Goal: Task Accomplishment & Management: Complete application form

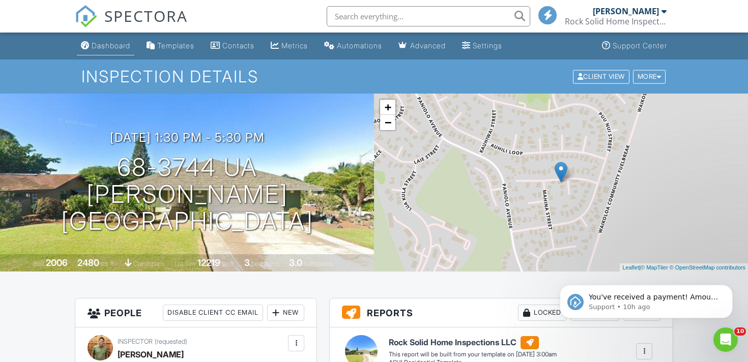
click at [117, 48] on div "Dashboard" at bounding box center [111, 45] width 39 height 9
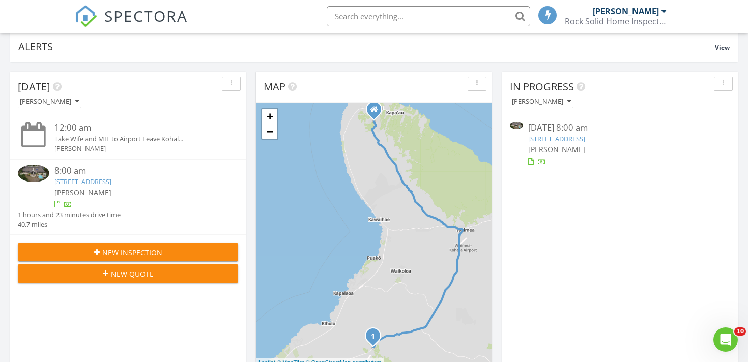
scroll to position [70, 0]
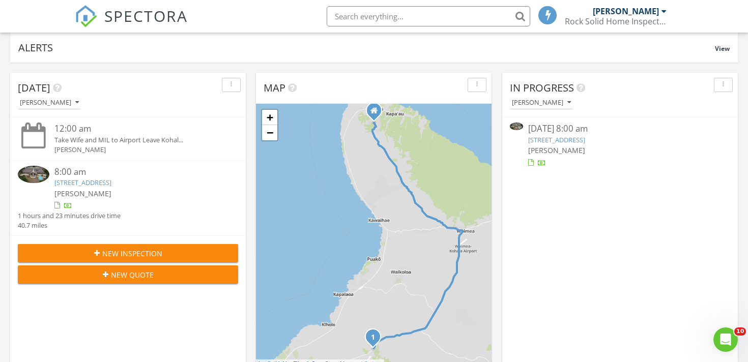
click at [111, 185] on link "71-1638 Puu Napoo Dr, Kailua-Kona, HI 96740" at bounding box center [82, 182] width 57 height 9
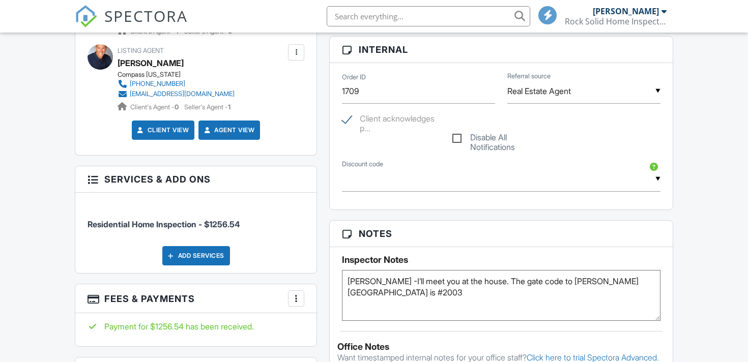
scroll to position [337, 0]
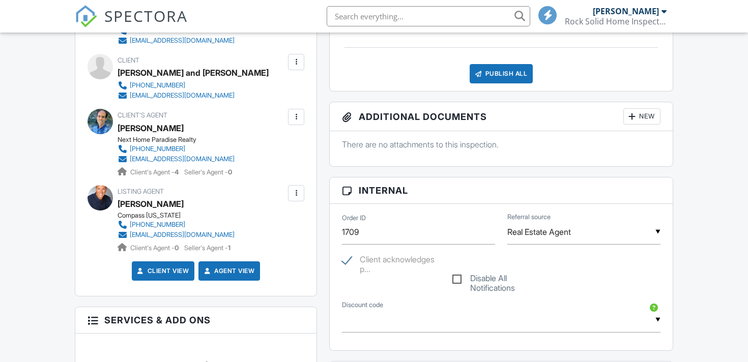
click at [300, 118] on div at bounding box center [296, 117] width 10 height 10
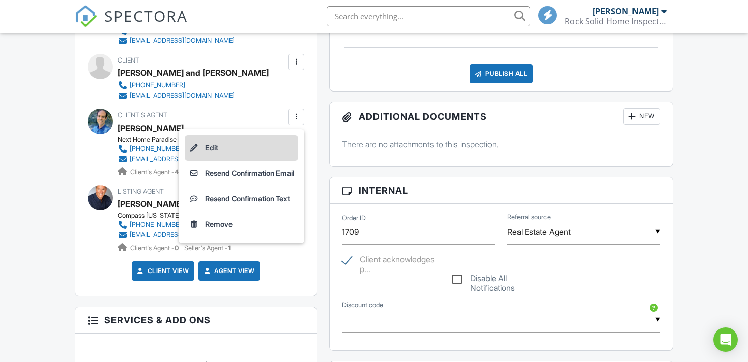
click at [248, 147] on li "Edit" at bounding box center [242, 147] width 114 height 25
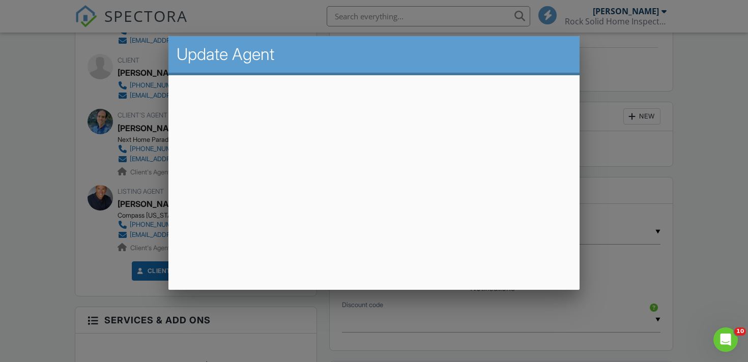
scroll to position [0, 0]
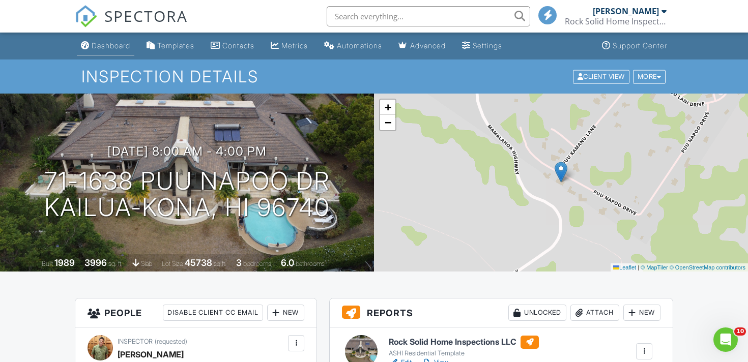
click at [115, 51] on link "Dashboard" at bounding box center [106, 46] width 58 height 19
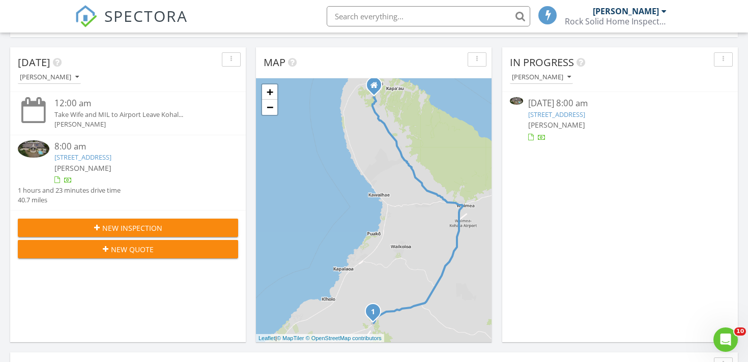
scroll to position [86, 0]
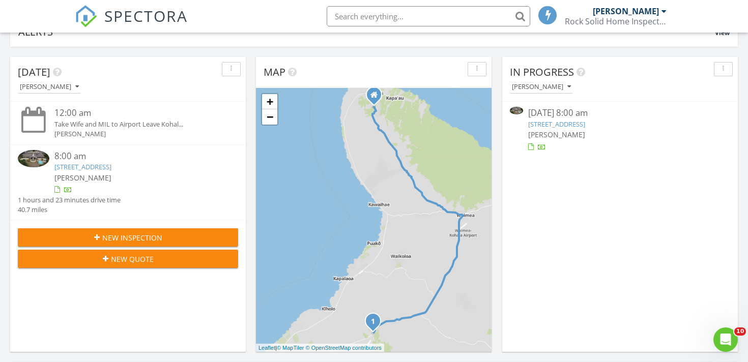
click at [565, 125] on link "[STREET_ADDRESS]" at bounding box center [556, 124] width 57 height 9
click at [132, 239] on span "New Inspection" at bounding box center [132, 238] width 60 height 11
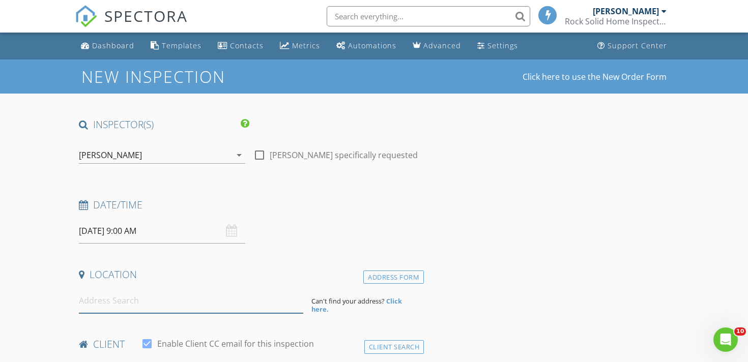
click at [128, 312] on input at bounding box center [191, 301] width 225 height 25
paste input "68-3546 Makana Aloha Pl"
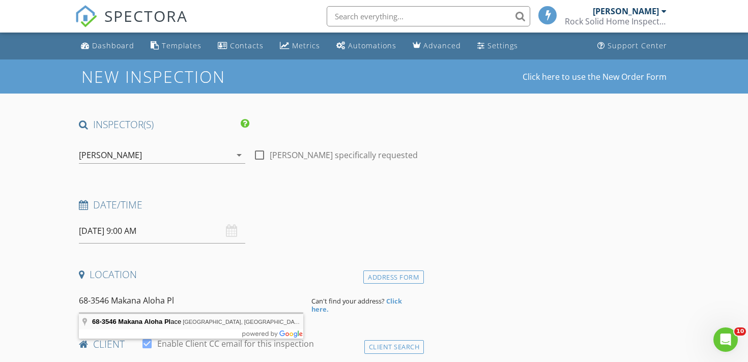
type input "68-3546 Makana Aloha Place, Waikoloa Village, HI, USA"
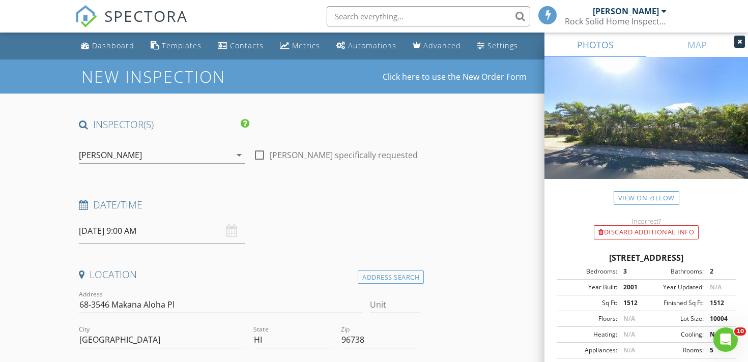
scroll to position [95, 0]
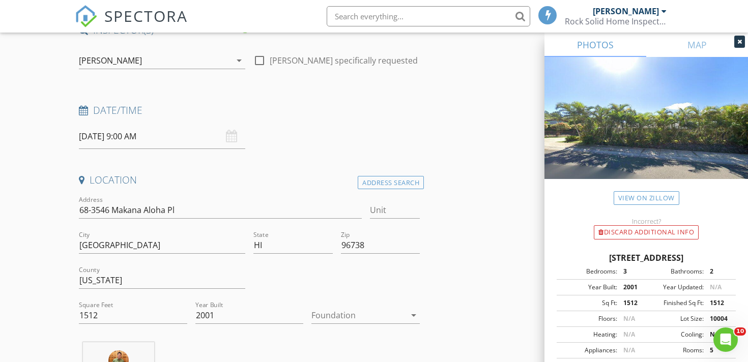
click at [333, 309] on div at bounding box center [359, 315] width 94 height 16
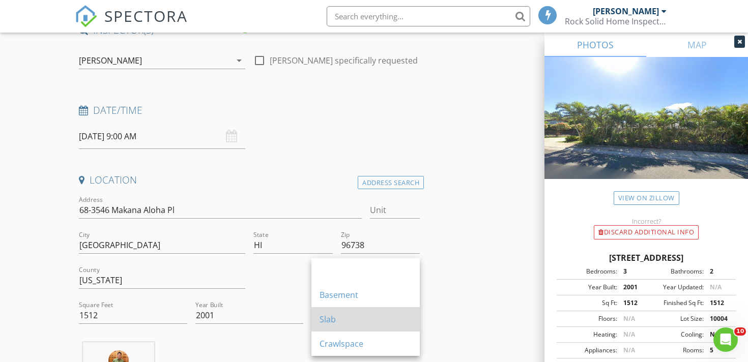
click at [344, 315] on div "Slab" at bounding box center [366, 320] width 92 height 12
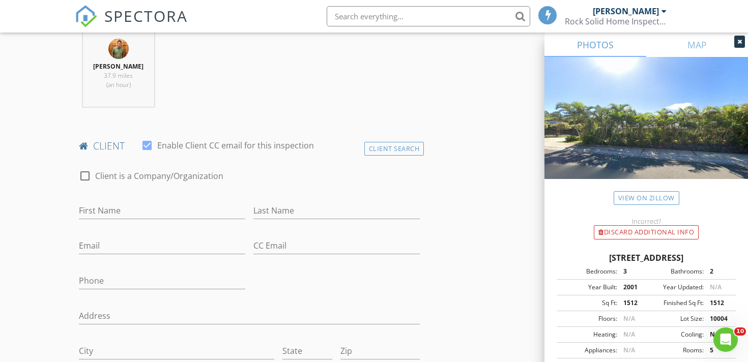
scroll to position [406, 0]
click at [143, 218] on input "First Name" at bounding box center [162, 211] width 166 height 17
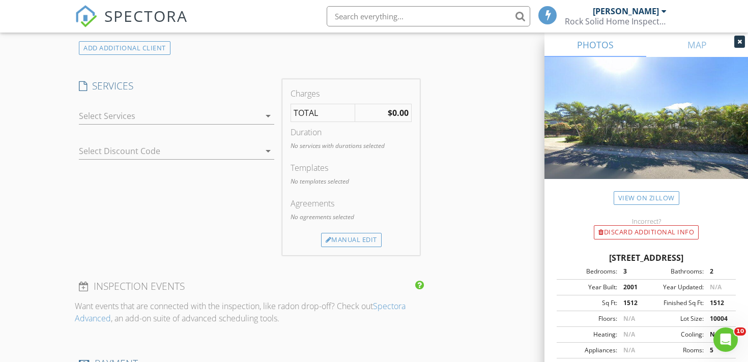
scroll to position [816, 0]
click at [143, 114] on div at bounding box center [169, 115] width 181 height 16
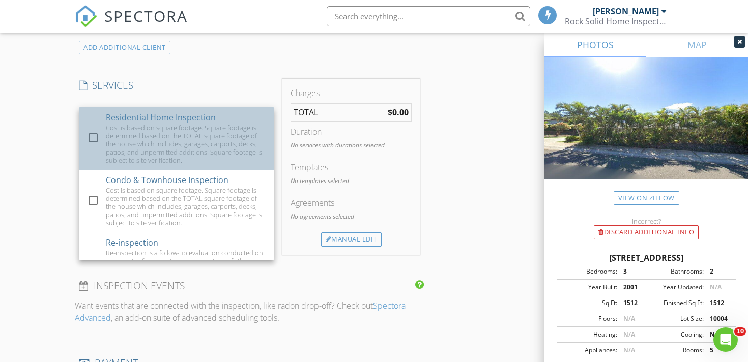
click at [141, 118] on div "Residential Home Inspection" at bounding box center [161, 117] width 110 height 12
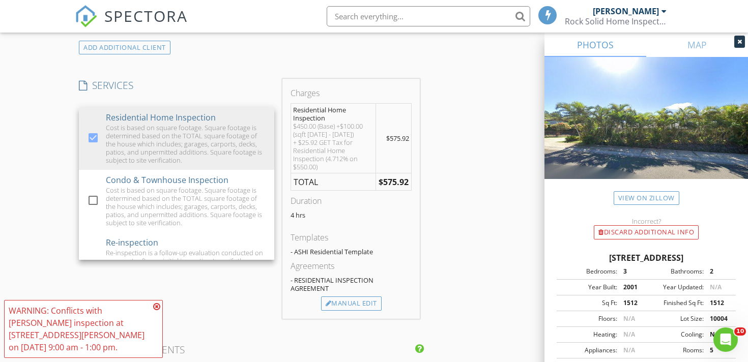
click at [155, 303] on icon at bounding box center [156, 307] width 7 height 8
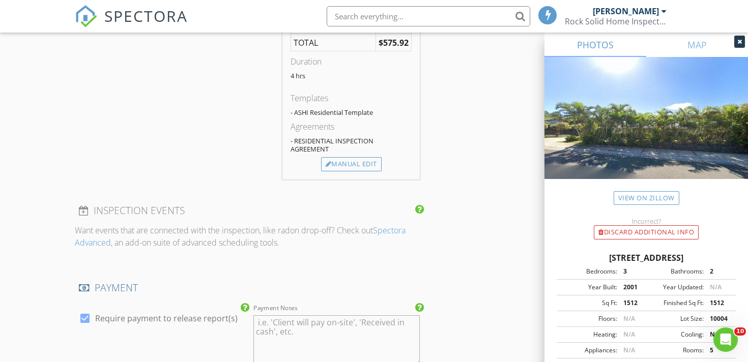
scroll to position [1102, 0]
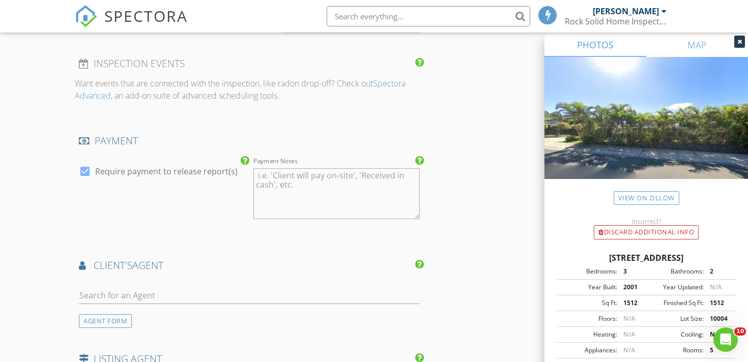
click at [741, 45] on div at bounding box center [740, 42] width 11 height 12
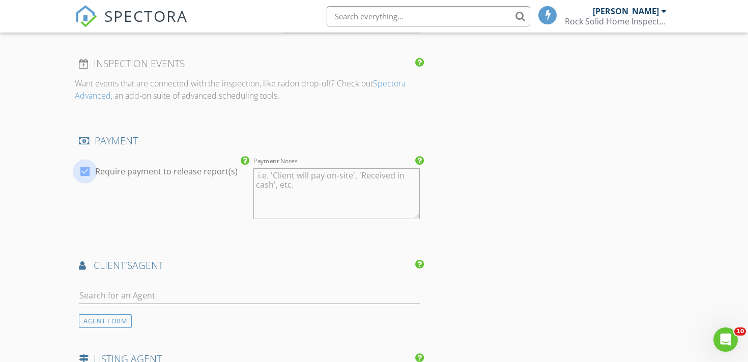
click at [84, 174] on div at bounding box center [84, 171] width 17 height 17
checkbox input "false"
click at [125, 299] on input "text" at bounding box center [249, 296] width 341 height 17
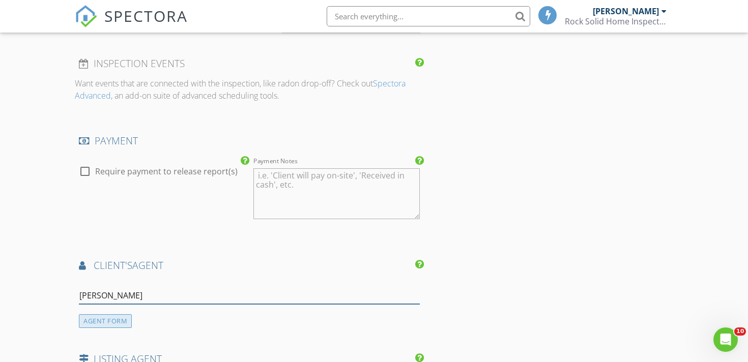
type input "karen"
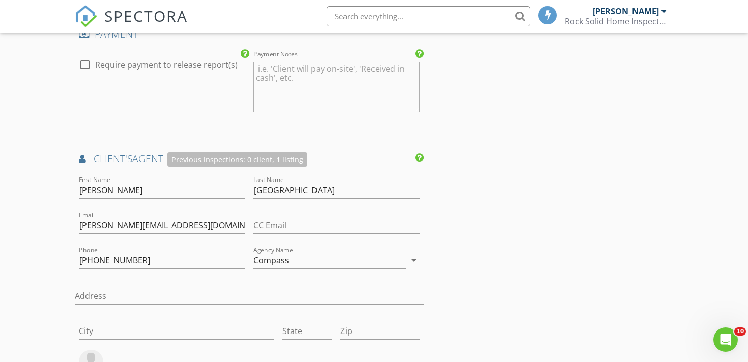
scroll to position [1208, 0]
drag, startPoint x: 286, startPoint y: 192, endPoint x: 209, endPoint y: 192, distance: 76.9
click at [209, 192] on div "First Name Karen Last Name Ferrara Email karen@karenferrara.com CC Email Phone …" at bounding box center [249, 342] width 349 height 335
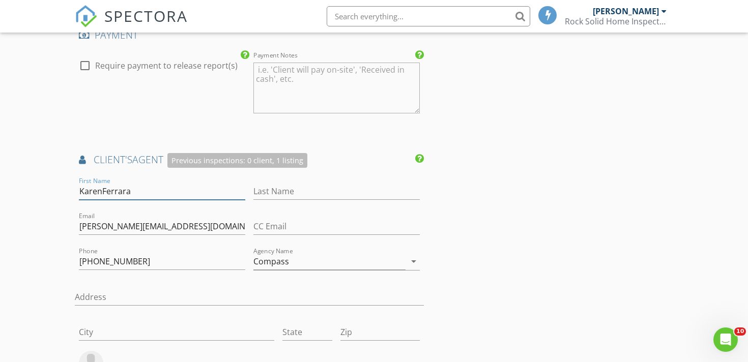
paste input "Karen Bail"
drag, startPoint x: 135, startPoint y: 189, endPoint x: 15, endPoint y: 189, distance: 119.6
type input "Bail"
drag, startPoint x: 97, startPoint y: 191, endPoint x: 33, endPoint y: 191, distance: 63.6
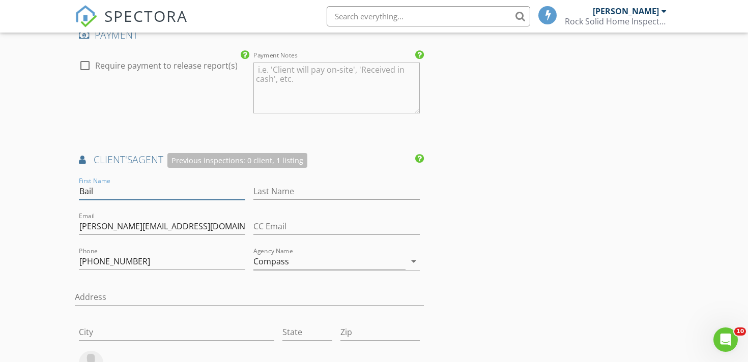
click at [277, 192] on input "Last Name" at bounding box center [337, 191] width 166 height 17
paste input "Bail"
type input "Bail"
click at [135, 189] on input "First Name" at bounding box center [162, 191] width 166 height 17
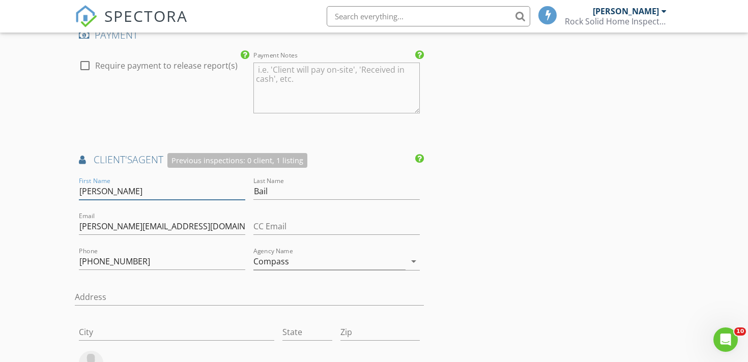
type input "Karen"
drag, startPoint x: 180, startPoint y: 227, endPoint x: 43, endPoint y: 226, distance: 136.4
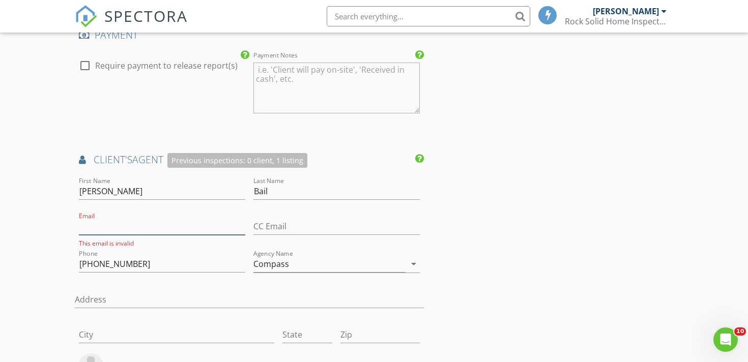
paste input "karen@karenbail.com"
type input "karen@karenbail.com"
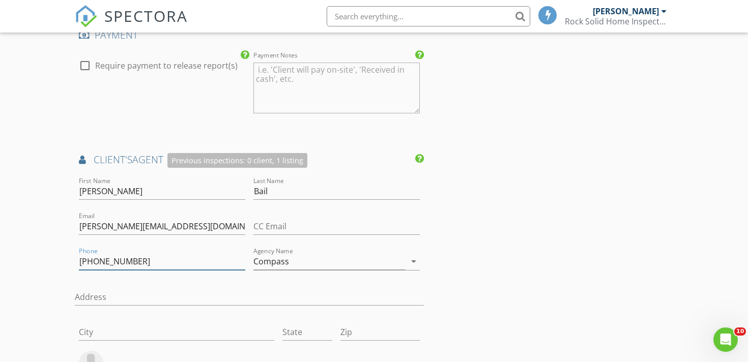
drag, startPoint x: 132, startPoint y: 263, endPoint x: 0, endPoint y: 263, distance: 132.4
paste input "808-936-4640"
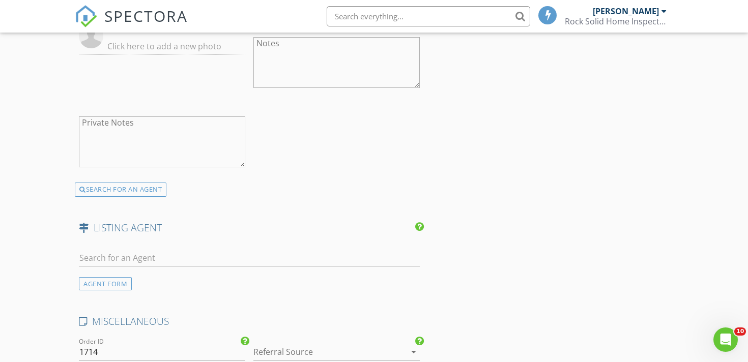
scroll to position [1558, 0]
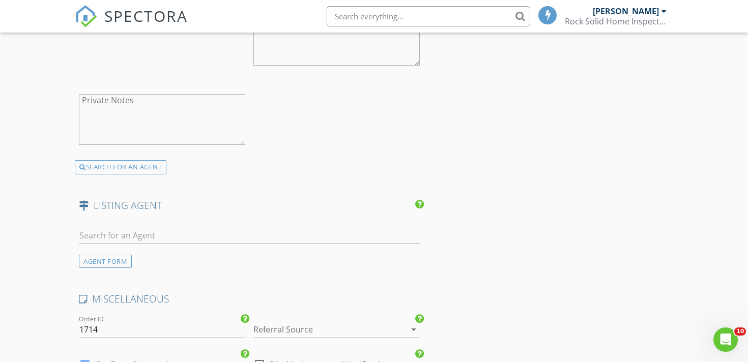
type input "808-936-4640"
click at [153, 240] on input "text" at bounding box center [249, 236] width 341 height 17
type input "l"
paste input "Lailan L Bento"
type input "Lailan L Bento"
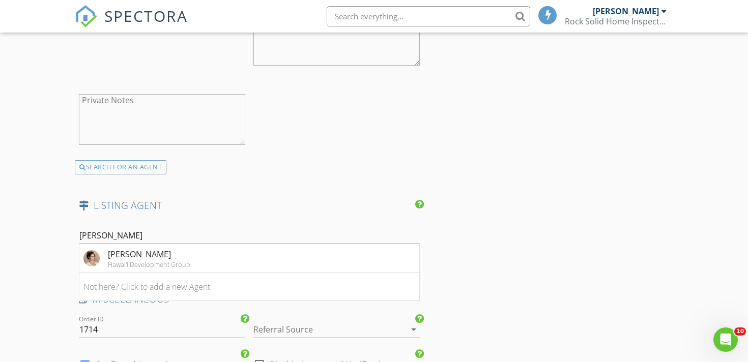
click at [158, 253] on div "Lailan Bento" at bounding box center [149, 254] width 82 height 12
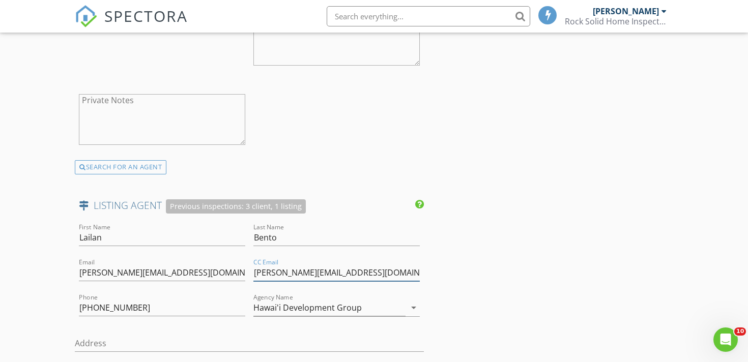
drag, startPoint x: 351, startPoint y: 276, endPoint x: 230, endPoint y: 276, distance: 121.2
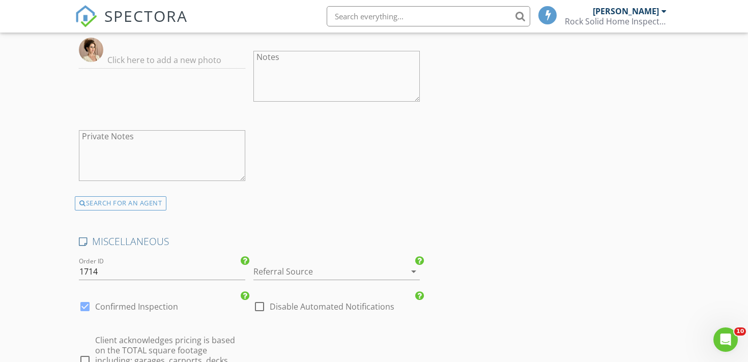
scroll to position [1918, 0]
type input "lauren@hidevgroup.com"
click at [290, 268] on div at bounding box center [323, 271] width 138 height 16
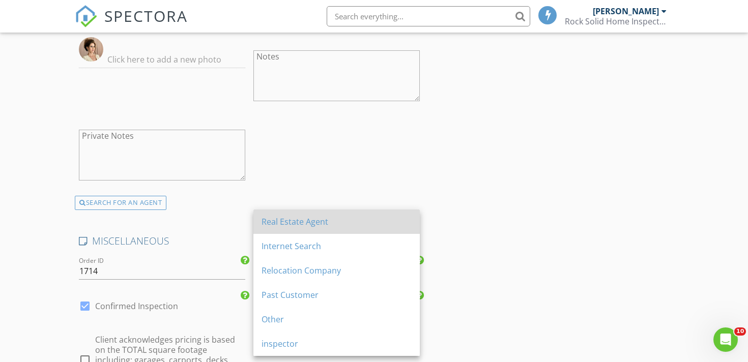
click at [289, 220] on div "Real Estate Agent" at bounding box center [337, 222] width 150 height 12
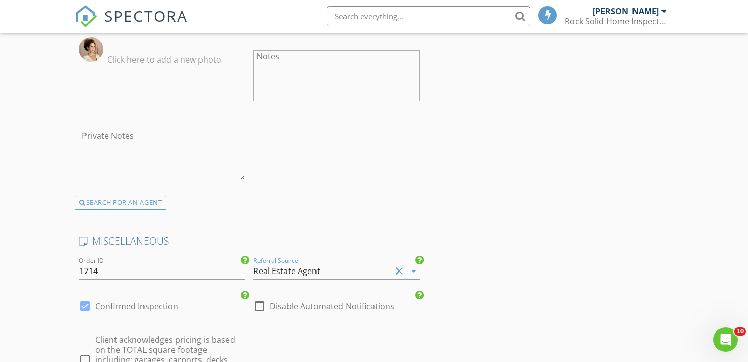
scroll to position [2051, 0]
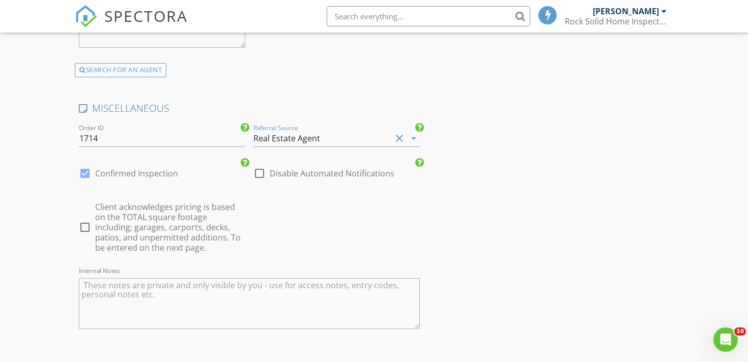
click at [94, 229] on div "check_box_outline_blank Client acknowledges pricing is based on the TOTAL squar…" at bounding box center [162, 227] width 166 height 51
click at [86, 226] on div at bounding box center [84, 227] width 17 height 17
checkbox input "true"
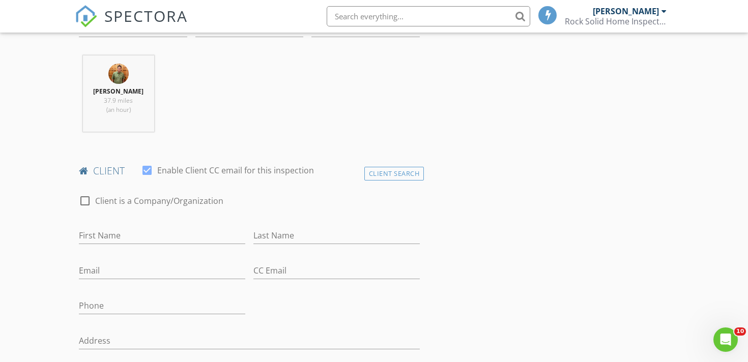
scroll to position [0, 0]
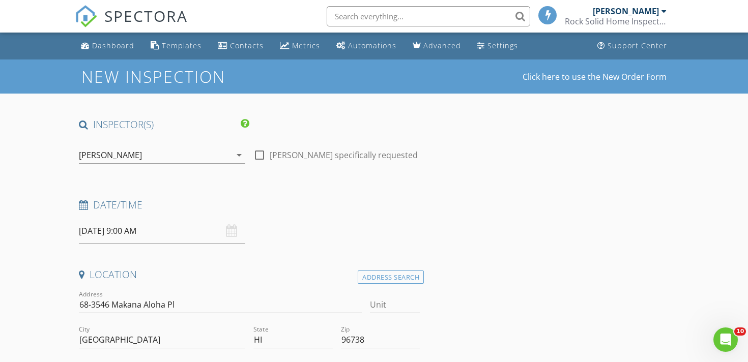
click at [142, 233] on input "[DATE] 9:00 AM" at bounding box center [162, 231] width 166 height 25
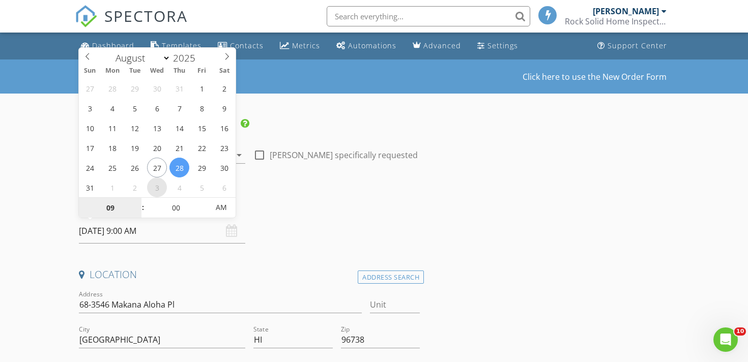
select select "8"
type input "09/03/2025 9:00 AM"
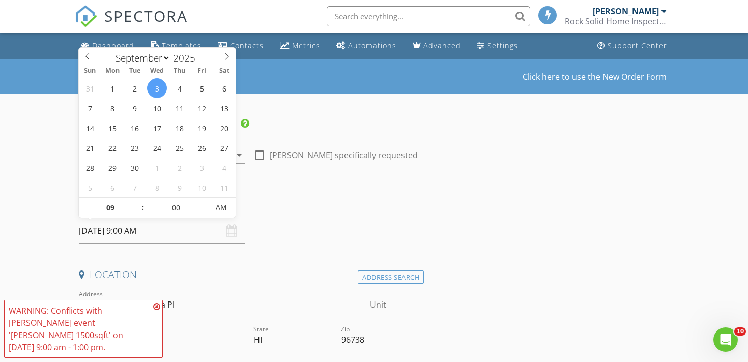
click at [339, 216] on div "Date/Time" at bounding box center [249, 209] width 349 height 20
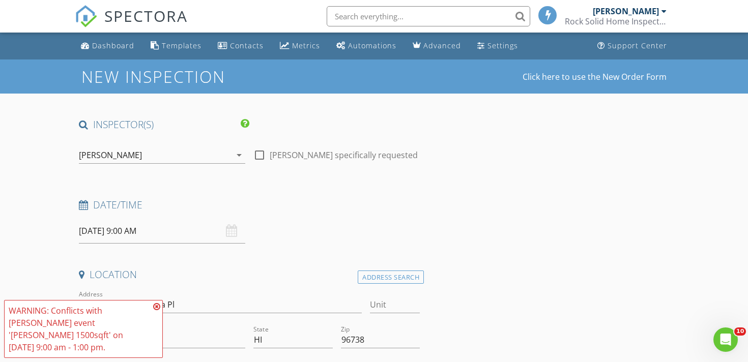
click at [202, 273] on h4 "Location" at bounding box center [249, 274] width 341 height 13
click at [258, 155] on div at bounding box center [259, 155] width 17 height 17
checkbox input "true"
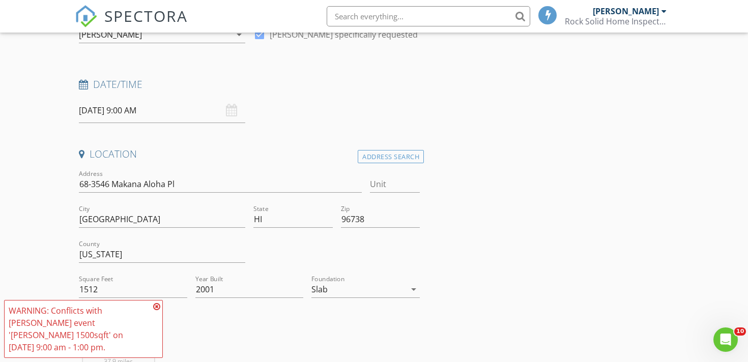
click at [158, 306] on icon at bounding box center [156, 307] width 7 height 8
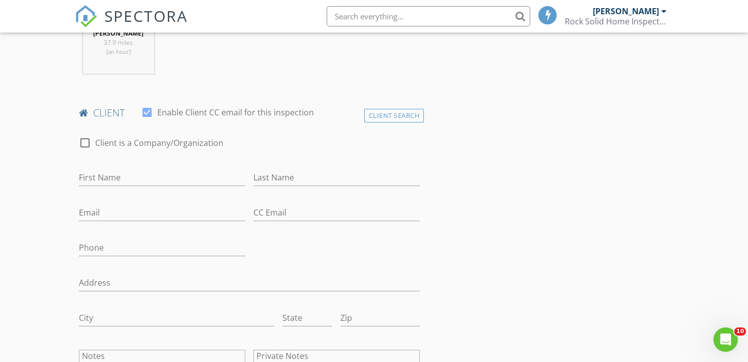
scroll to position [442, 0]
click at [132, 181] on input "First Name" at bounding box center [162, 175] width 166 height 17
type input "Linda and Danny"
click at [277, 174] on input "Last Name" at bounding box center [337, 175] width 166 height 17
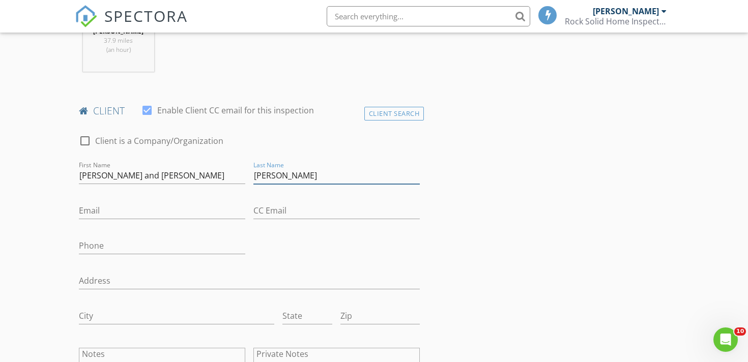
type input "Chamizo"
click at [192, 205] on input "Email" at bounding box center [162, 211] width 166 height 17
paste input "chamizoljc@aol.com"
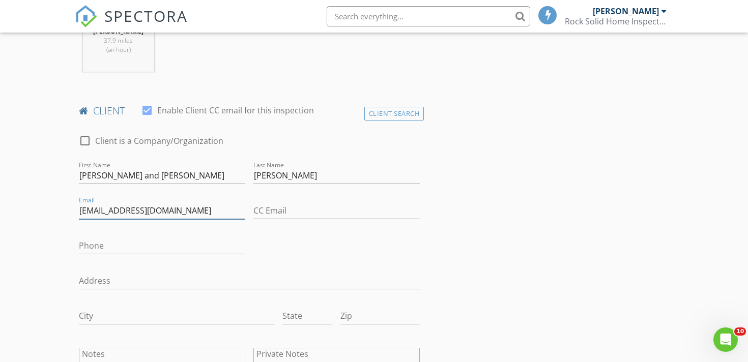
type input "chamizoljc@aol.com"
click at [110, 242] on input "Phone" at bounding box center [162, 246] width 166 height 17
paste input "180-829-2248"
type input "1"
paste input "808-292-2484"
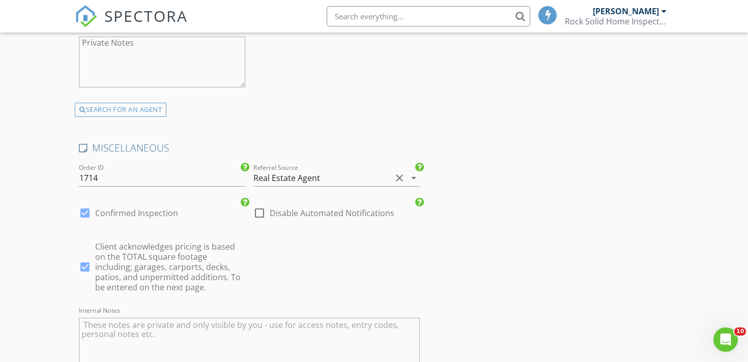
scroll to position [2216, 0]
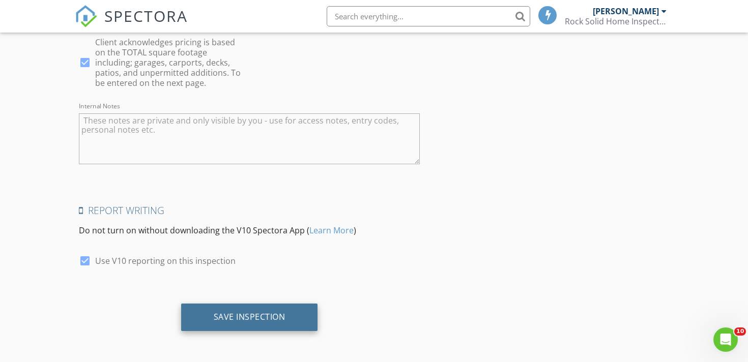
type input "808-292-2484"
click at [260, 325] on div "Save Inspection" at bounding box center [249, 317] width 137 height 27
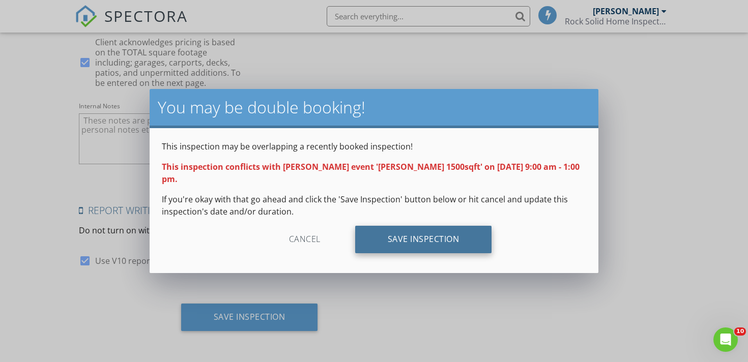
click at [405, 232] on div "Save Inspection" at bounding box center [423, 239] width 137 height 27
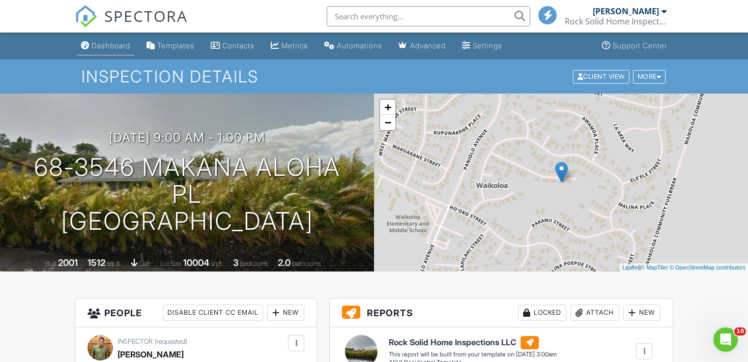
click at [117, 54] on link "Dashboard" at bounding box center [106, 46] width 58 height 19
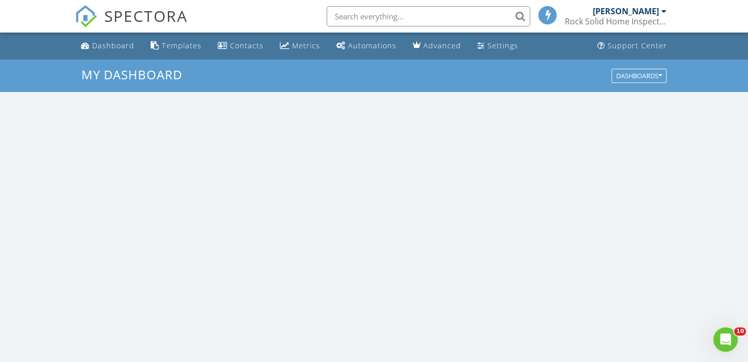
scroll to position [927, 749]
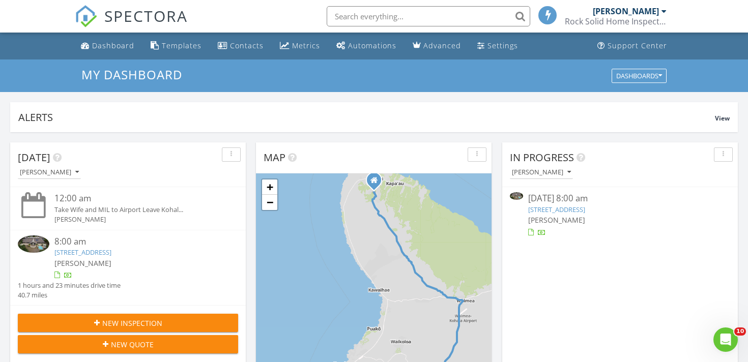
click at [153, 324] on span "New Inspection" at bounding box center [132, 323] width 60 height 11
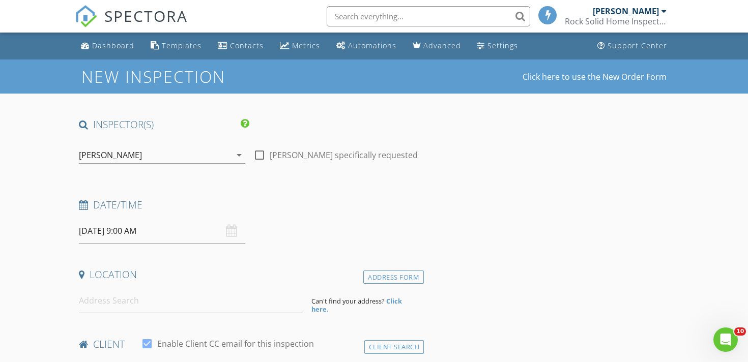
click at [126, 236] on input "[DATE] 9:00 AM" at bounding box center [162, 231] width 166 height 25
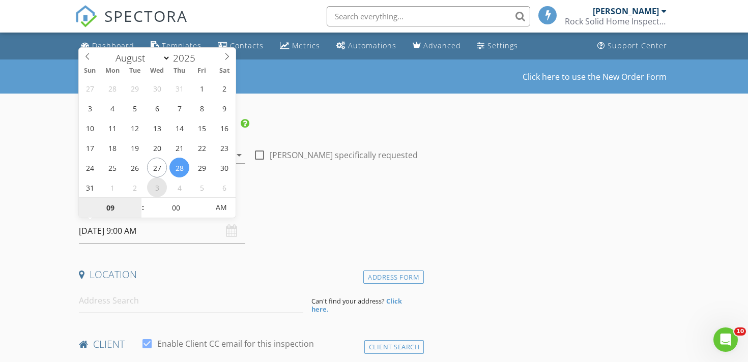
select select "8"
type input "[DATE] 9:00 AM"
type input "10"
type input "[DATE] 10:00 AM"
click at [135, 200] on span at bounding box center [137, 203] width 7 height 10
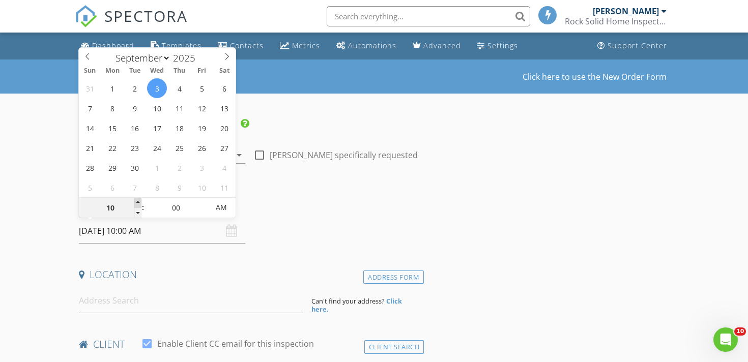
type input "11"
type input "[DATE] 11:00 AM"
click at [135, 200] on span at bounding box center [137, 203] width 7 height 10
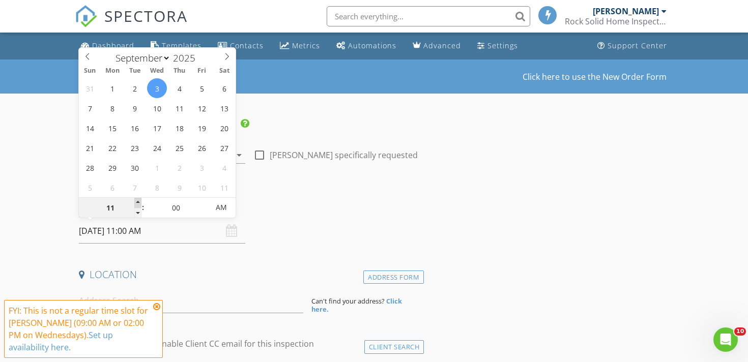
type input "12"
type input "[DATE] 12:00 PM"
click at [135, 200] on span at bounding box center [137, 203] width 7 height 10
type input "01"
type input "09/03/2025 1:00 PM"
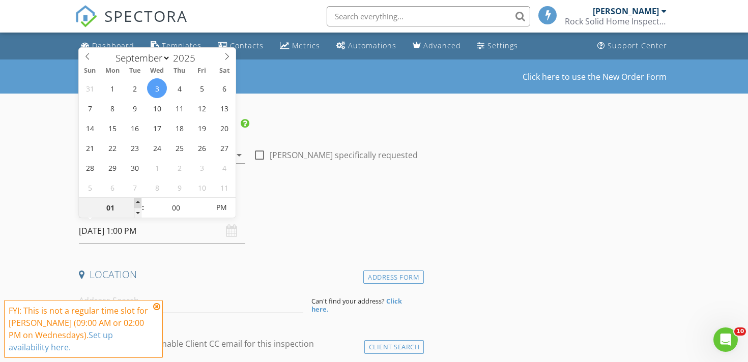
click at [135, 200] on span at bounding box center [137, 203] width 7 height 10
type input "02"
type input "09/03/2025 2:00 PM"
click at [135, 200] on span at bounding box center [137, 203] width 7 height 10
click at [156, 311] on icon at bounding box center [156, 307] width 7 height 8
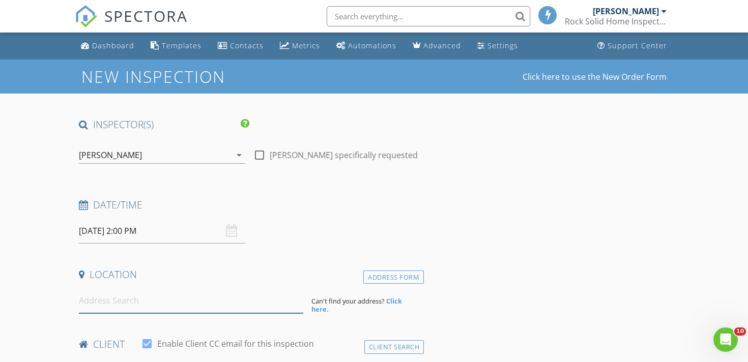
click at [140, 305] on input at bounding box center [191, 301] width 225 height 25
paste input "75-6114 Kaanee Pl"
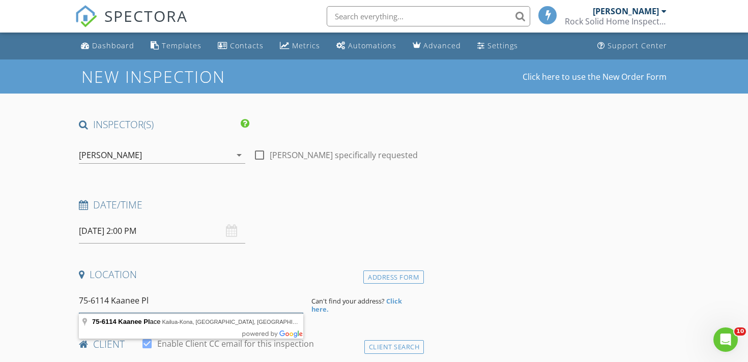
click at [173, 297] on input "75-6114 Kaanee Pl" at bounding box center [191, 301] width 225 height 25
type input "75-6114 Kaanee Place, Kailua-Kona, HI, USA"
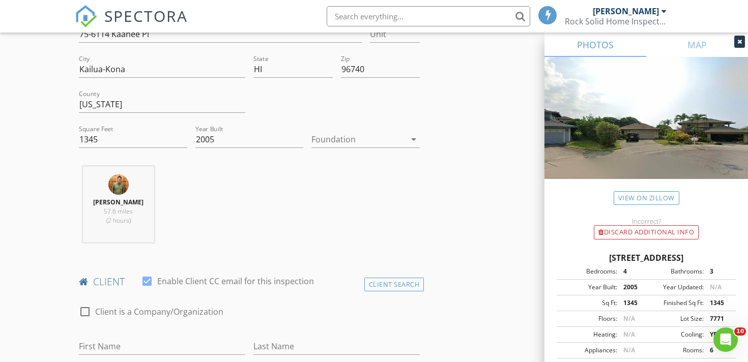
scroll to position [271, 0]
click at [324, 134] on div at bounding box center [359, 139] width 94 height 16
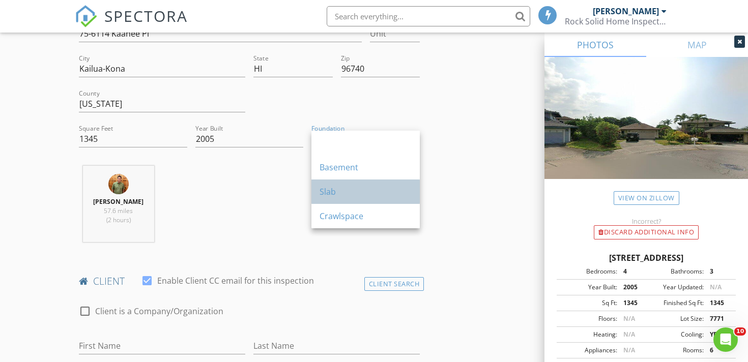
click at [326, 191] on div "Slab" at bounding box center [366, 192] width 92 height 12
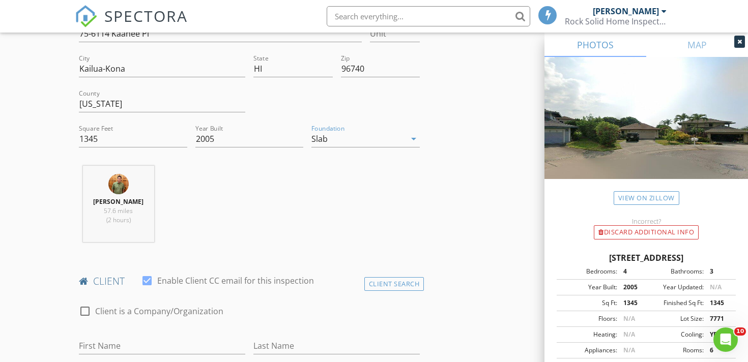
scroll to position [408, 0]
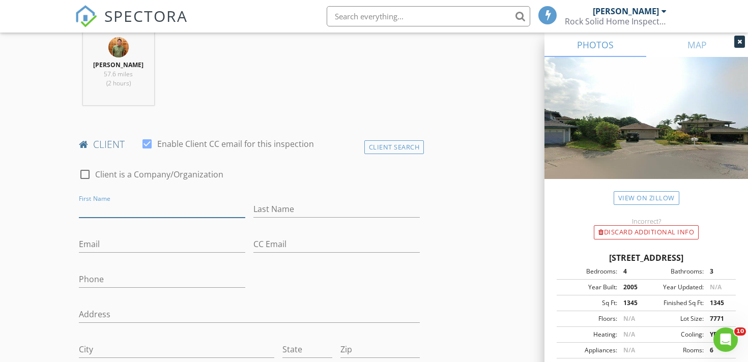
click at [136, 214] on input "First Name" at bounding box center [162, 209] width 166 height 17
click at [372, 148] on div "Client Search" at bounding box center [395, 148] width 60 height 14
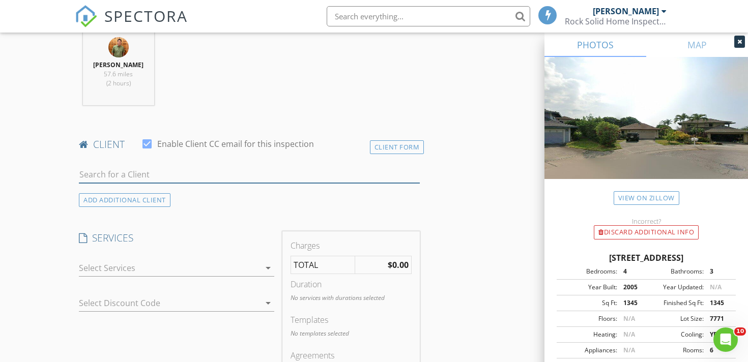
click at [233, 177] on input "text" at bounding box center [249, 174] width 341 height 17
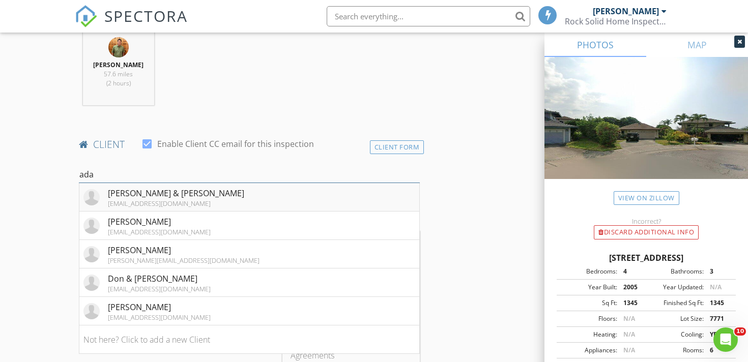
type input "ada"
click at [117, 206] on div "adamshakespear@gmail.com" at bounding box center [176, 204] width 136 height 8
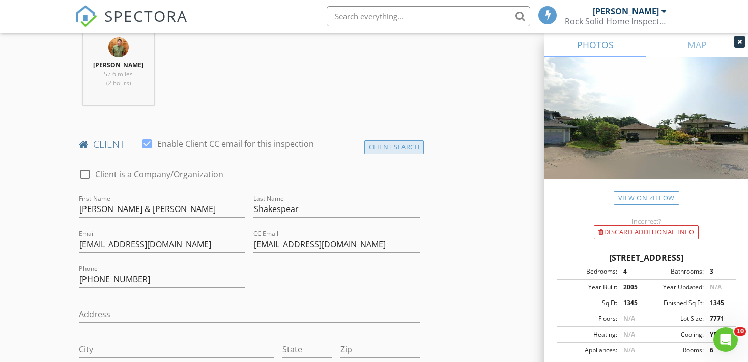
click at [395, 147] on div "Client Search" at bounding box center [395, 148] width 60 height 14
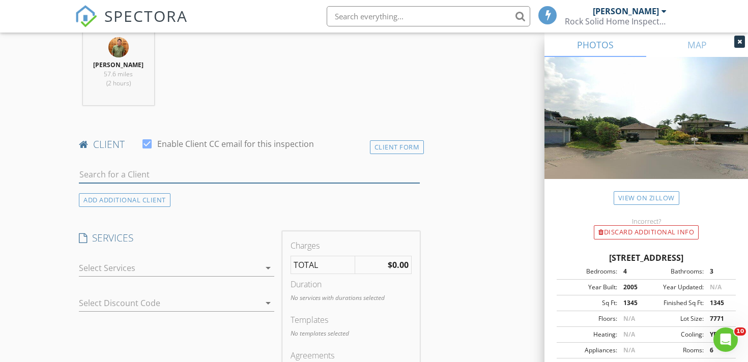
click at [131, 176] on input "text" at bounding box center [249, 174] width 341 height 17
paste input "Adam Osborne"
type input "Adam Osborne"
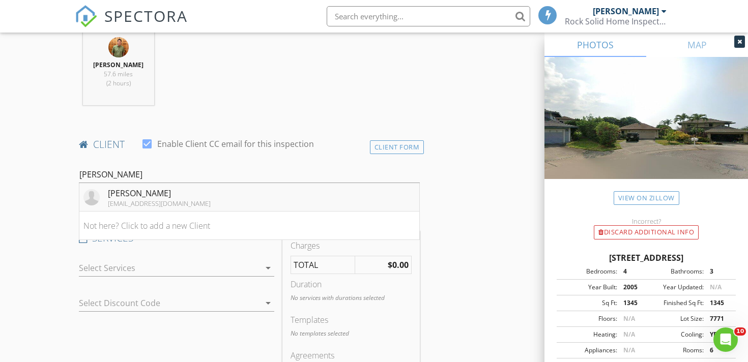
click at [166, 188] on div "Adam Osborne" at bounding box center [159, 193] width 103 height 12
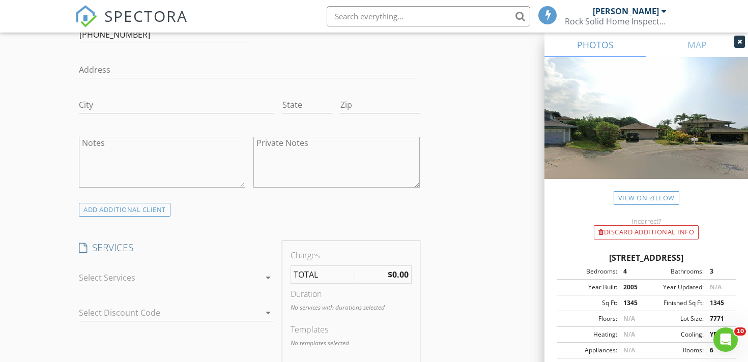
scroll to position [657, 0]
click at [171, 253] on div "SERVICES check_box_outline_blank Residential Home Inspection Cost is based on s…" at bounding box center [177, 326] width 204 height 176
click at [148, 276] on div at bounding box center [169, 274] width 181 height 16
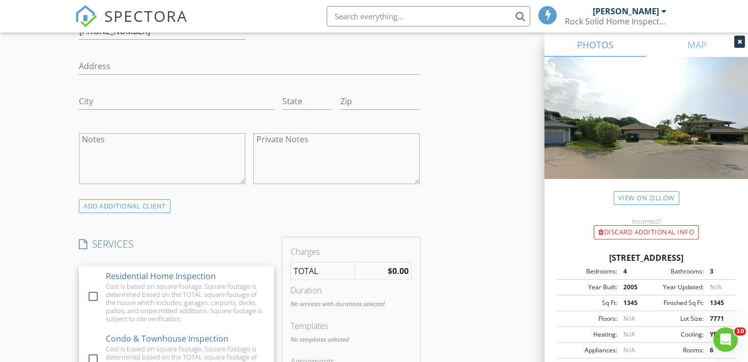
click at [148, 276] on div "Residential Home Inspection" at bounding box center [161, 276] width 110 height 12
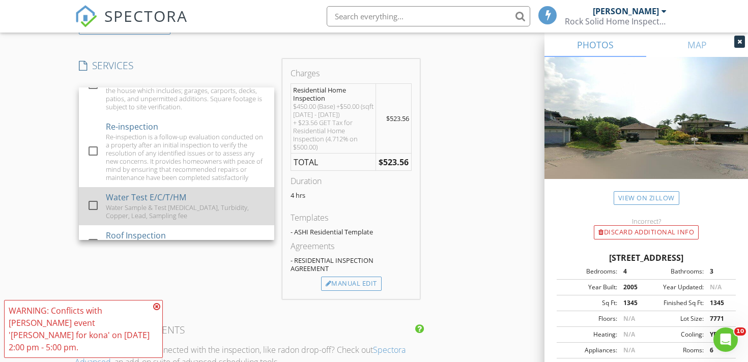
scroll to position [275, 0]
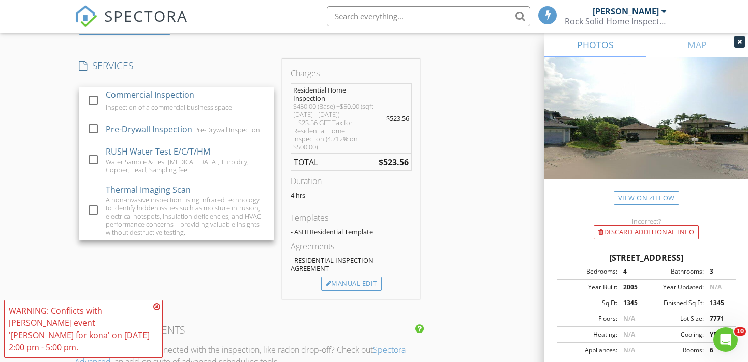
click at [192, 263] on div "SERVICES check_box Residential Home Inspection Cost is based on square footage.…" at bounding box center [177, 179] width 204 height 240
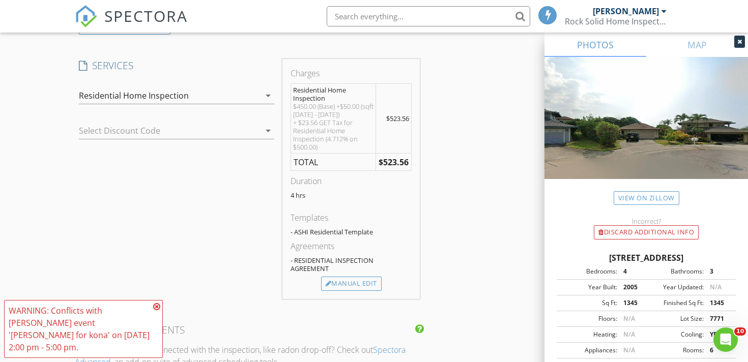
scroll to position [877, 0]
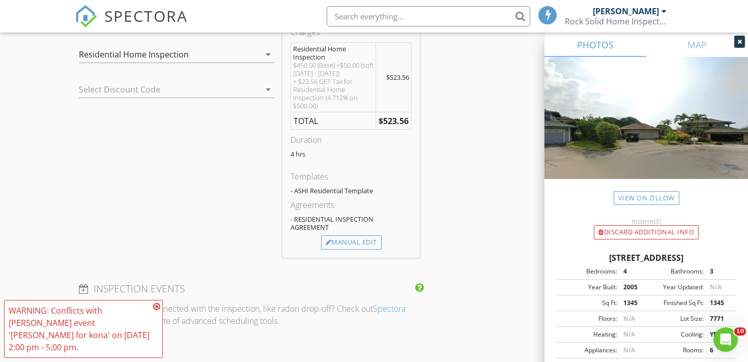
click at [159, 311] on icon at bounding box center [156, 307] width 7 height 8
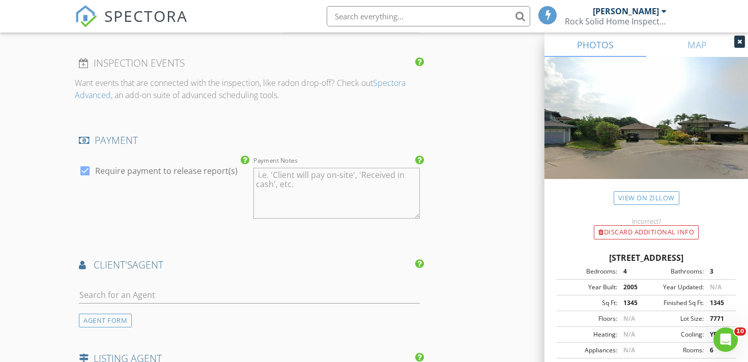
scroll to position [1110, 0]
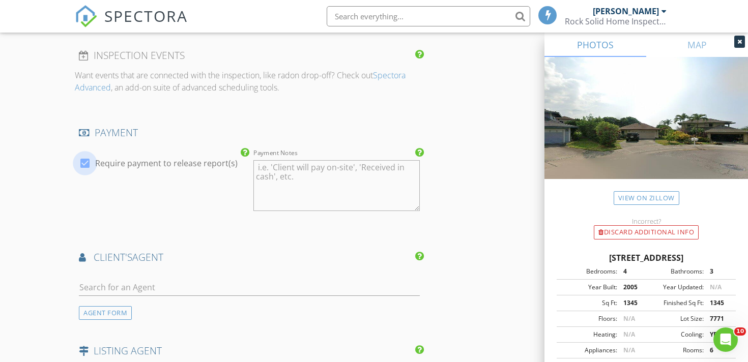
click at [87, 164] on div at bounding box center [84, 163] width 17 height 17
checkbox input "false"
click at [121, 296] on div at bounding box center [249, 292] width 341 height 27
click at [117, 285] on input "text" at bounding box center [249, 287] width 341 height 17
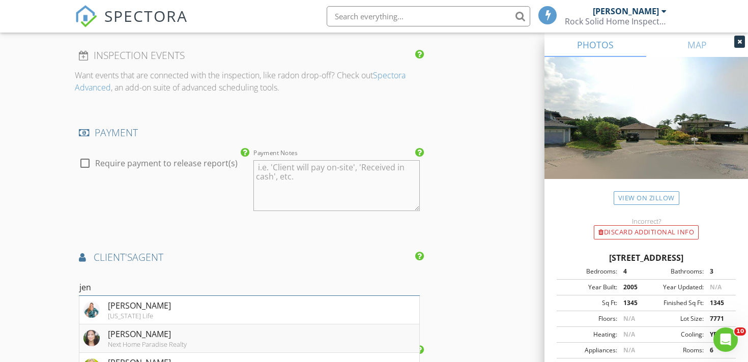
type input "jen"
click at [103, 328] on div "Jennifer Bien Next Home Paradise Realty" at bounding box center [134, 338] width 103 height 20
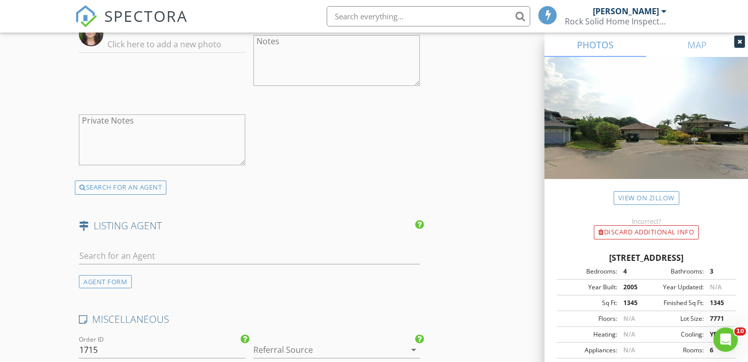
scroll to position [1559, 0]
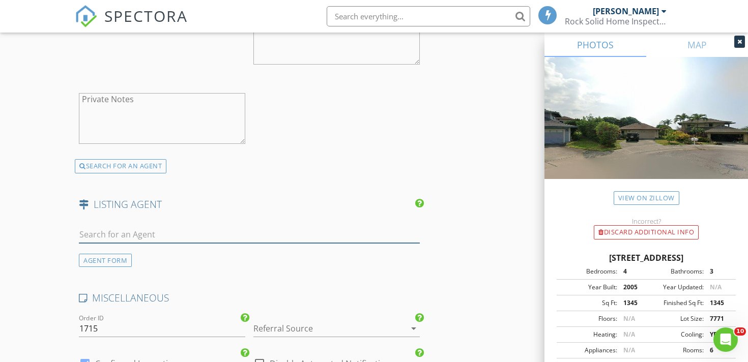
click at [155, 238] on input "text" at bounding box center [249, 235] width 341 height 17
paste input "Laure McElwee"
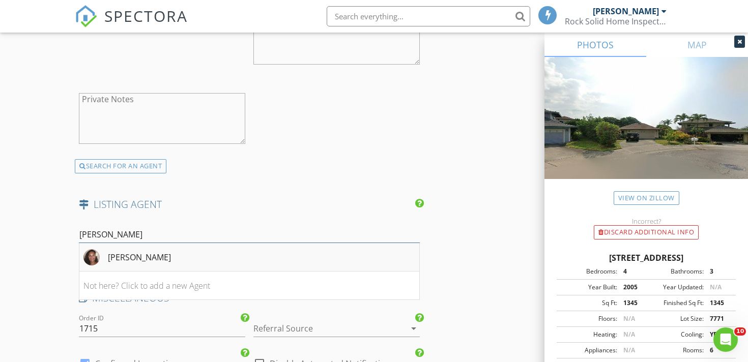
type input "Laure McElwee"
click at [131, 264] on div "Laure McElwee McElwee" at bounding box center [127, 257] width 88 height 16
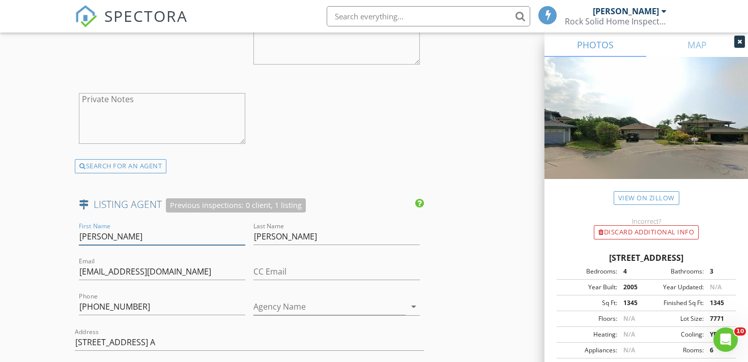
click at [144, 239] on input "Laure McElwee" at bounding box center [162, 237] width 166 height 17
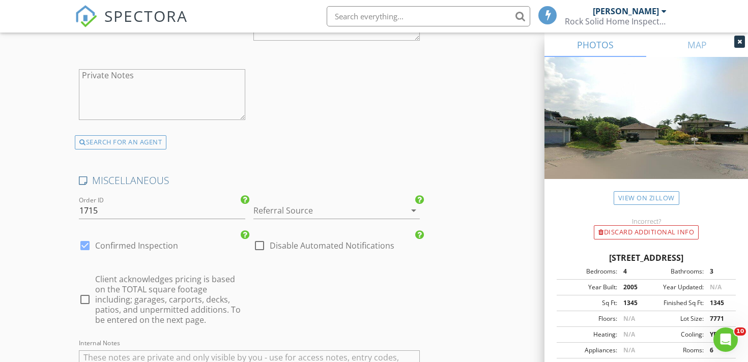
scroll to position [1981, 0]
type input "Laure"
click at [270, 205] on div at bounding box center [323, 209] width 138 height 16
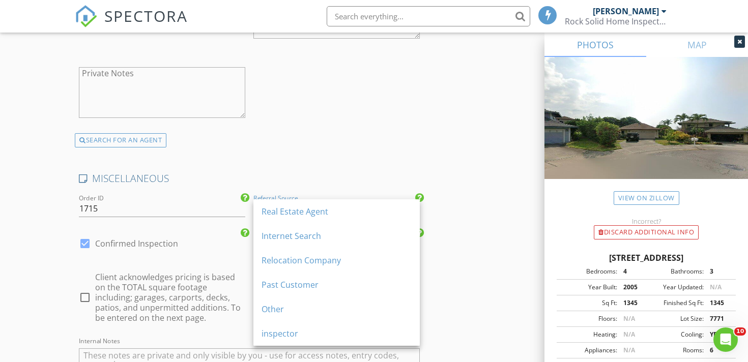
click at [270, 205] on div "Real Estate Agent" at bounding box center [337, 212] width 150 height 24
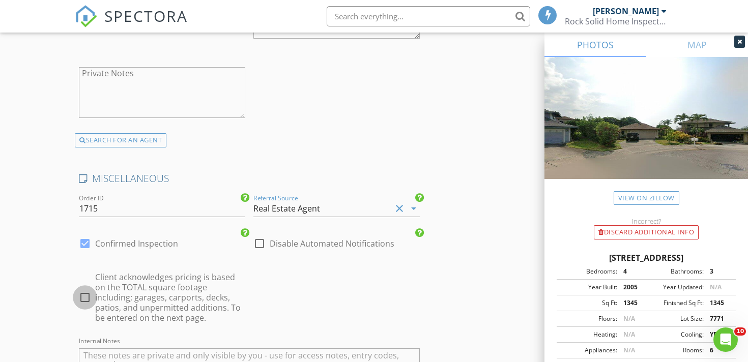
click at [90, 297] on div at bounding box center [84, 297] width 17 height 17
checkbox input "true"
click at [320, 209] on div "Real Estate Agent" at bounding box center [323, 209] width 138 height 16
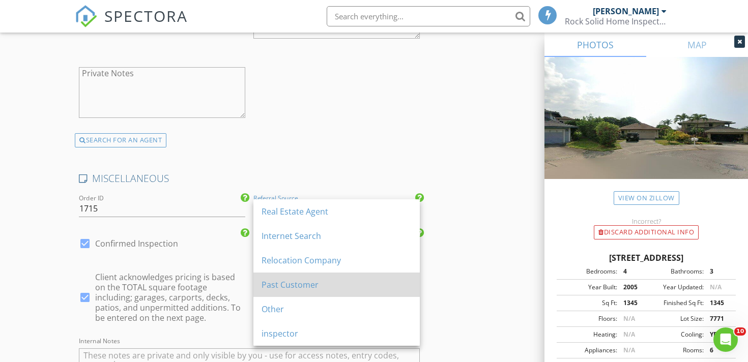
click at [311, 279] on div "Past Customer" at bounding box center [337, 285] width 150 height 12
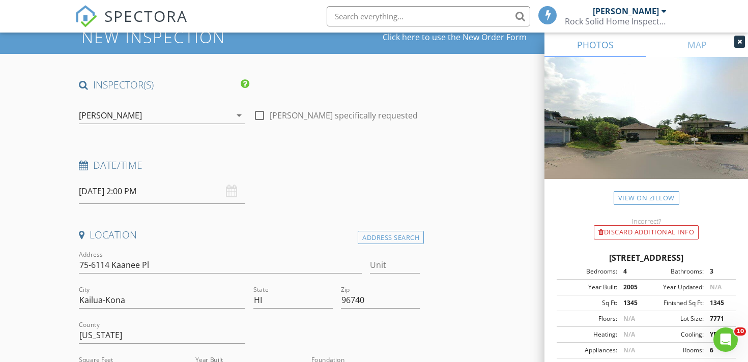
scroll to position [39, 0]
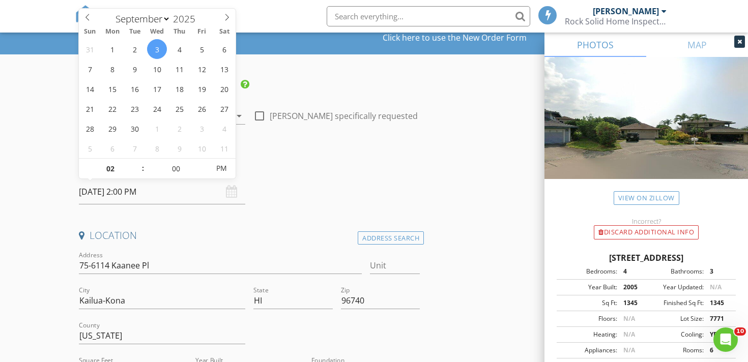
click at [142, 193] on input "09/03/2025 2:00 PM" at bounding box center [162, 192] width 166 height 25
click at [282, 172] on h4 "Date/Time" at bounding box center [249, 165] width 341 height 13
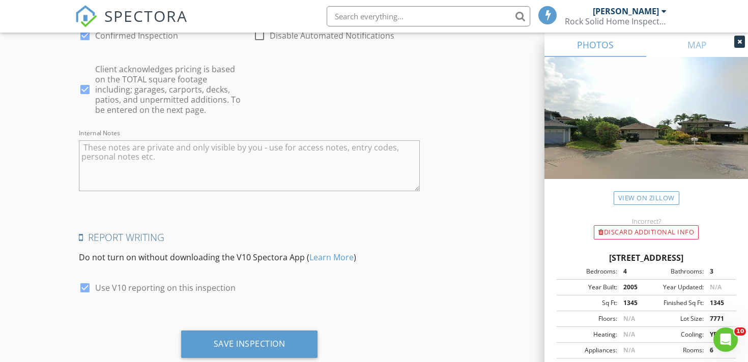
scroll to position [2216, 0]
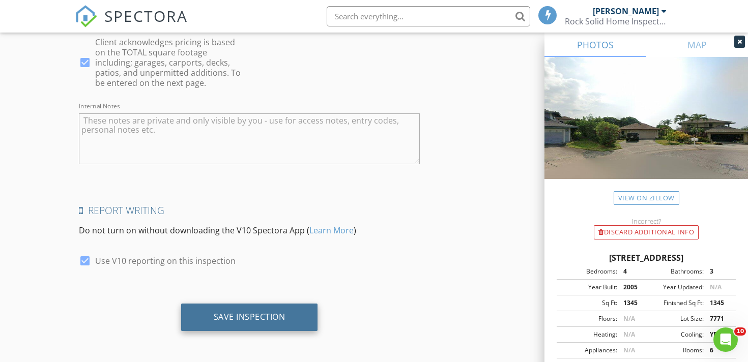
click at [237, 310] on div "Save Inspection" at bounding box center [249, 317] width 137 height 27
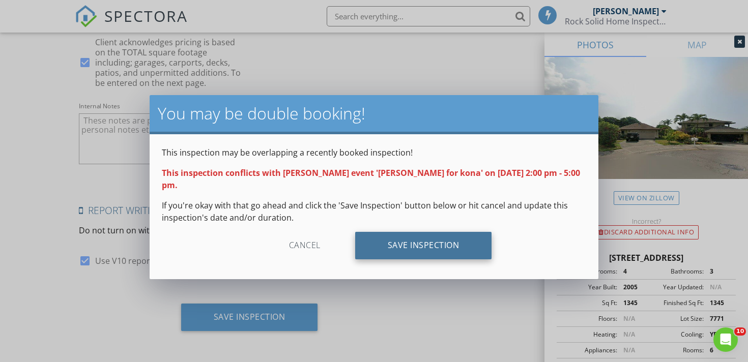
click at [406, 234] on div "Save Inspection" at bounding box center [423, 245] width 137 height 27
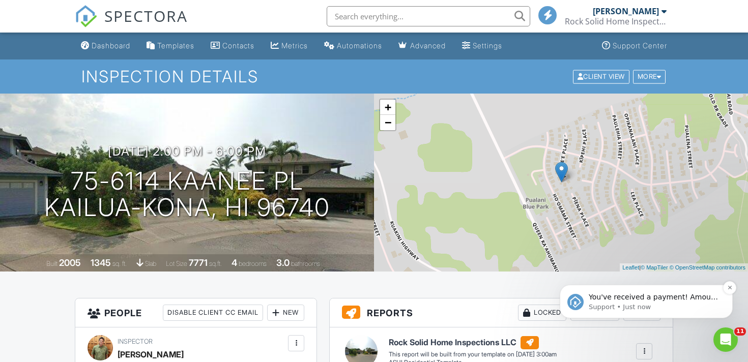
click at [705, 301] on p "You've received a payment! Amount $523.56 Fee $0.00 Net $523.56 Transaction # p…" at bounding box center [654, 298] width 131 height 10
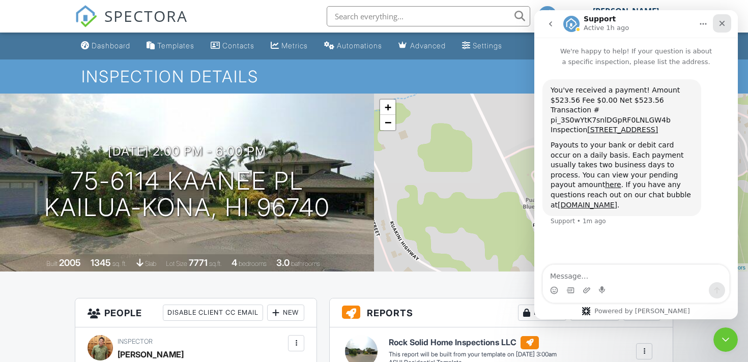
click at [724, 21] on icon "Close" at bounding box center [723, 24] width 6 height 6
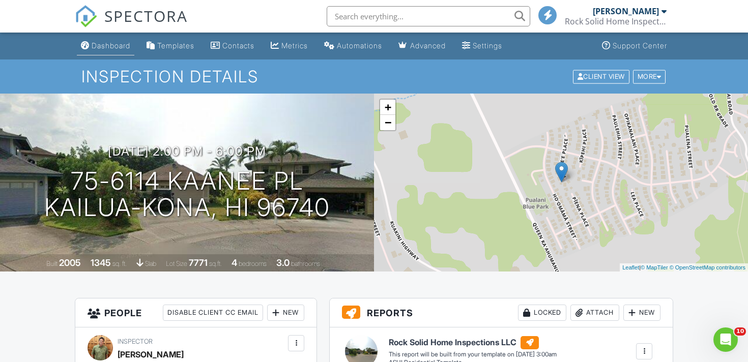
click at [106, 48] on div "Dashboard" at bounding box center [111, 45] width 39 height 9
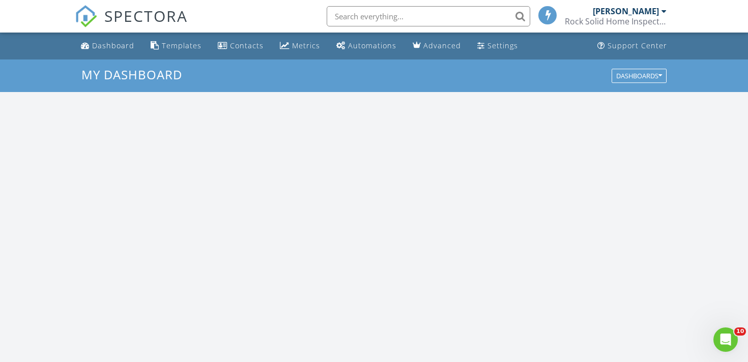
scroll to position [927, 749]
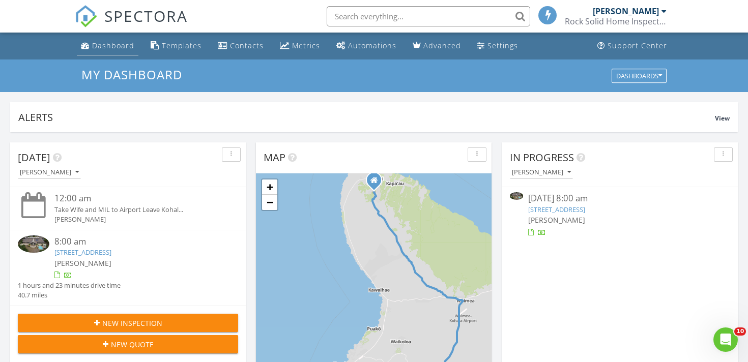
click at [121, 46] on div "Dashboard" at bounding box center [113, 46] width 42 height 10
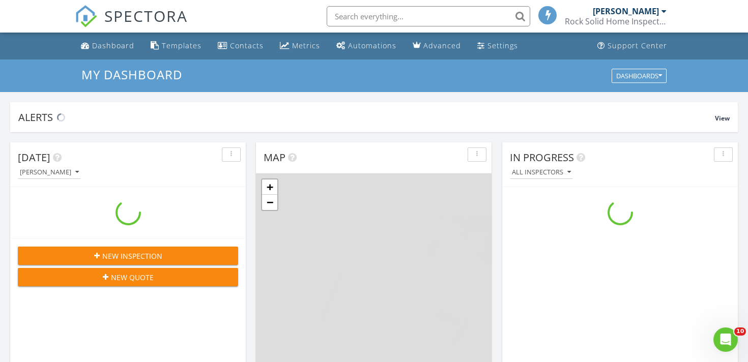
scroll to position [927, 749]
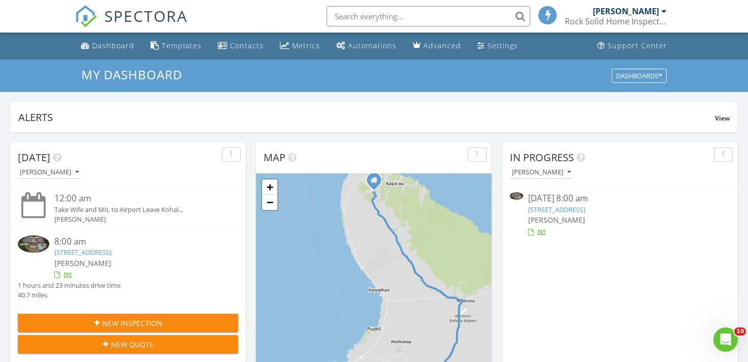
click at [134, 323] on span "New Inspection" at bounding box center [132, 323] width 60 height 11
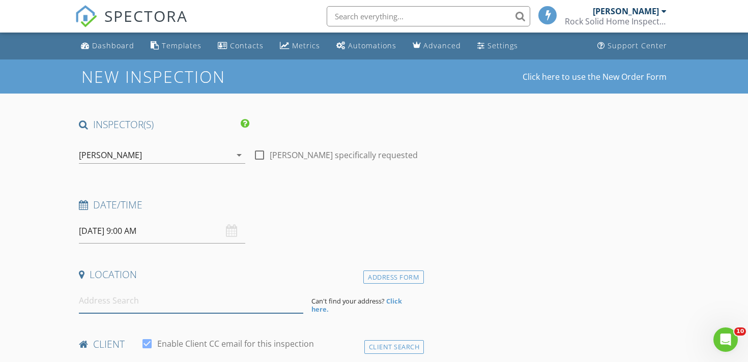
click at [191, 297] on input at bounding box center [191, 301] width 225 height 25
paste input "[STREET_ADDRESS]"
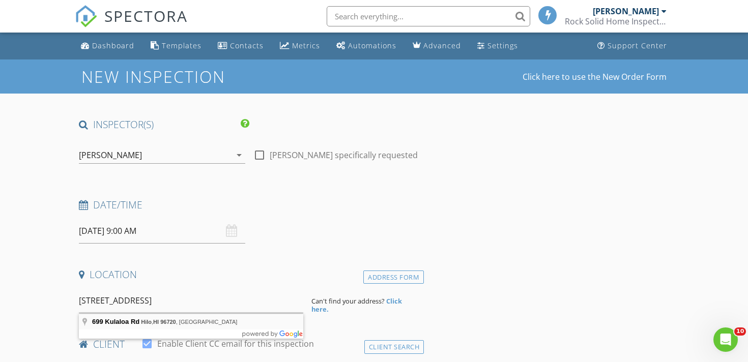
type input "[STREET_ADDRESS]"
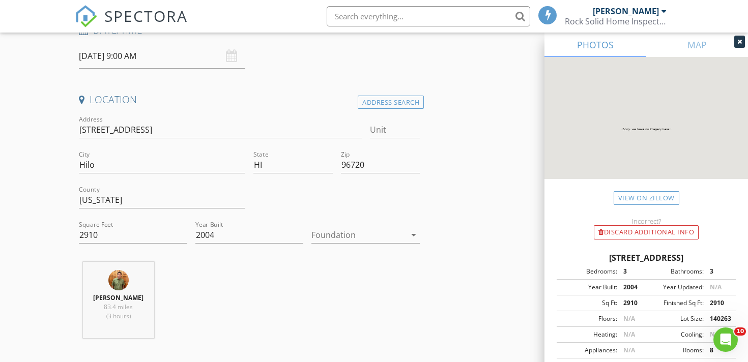
scroll to position [182, 0]
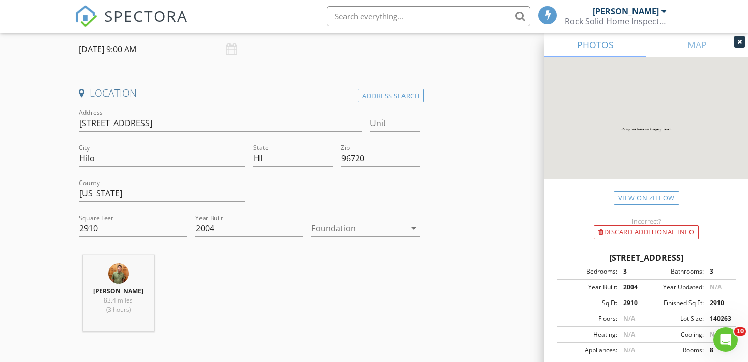
click at [328, 238] on div "Foundation arrow_drop_down" at bounding box center [366, 233] width 108 height 27
click at [328, 232] on div at bounding box center [359, 228] width 94 height 16
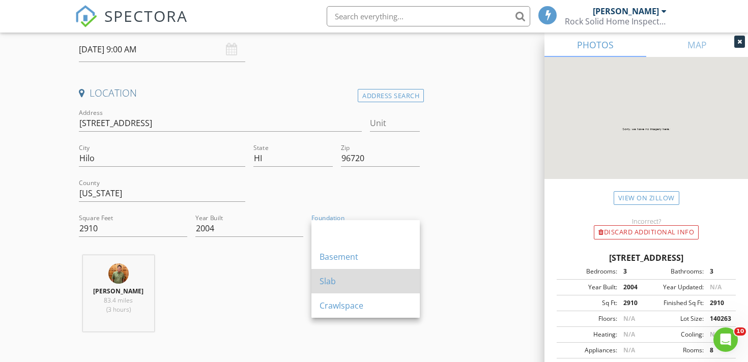
click at [341, 289] on div "Slab" at bounding box center [366, 281] width 92 height 24
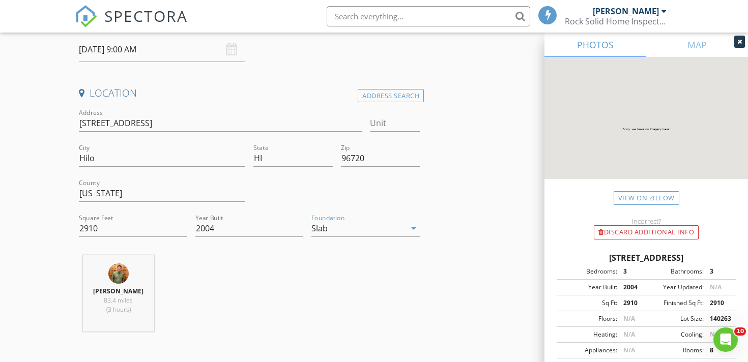
click at [744, 46] on div at bounding box center [740, 42] width 11 height 12
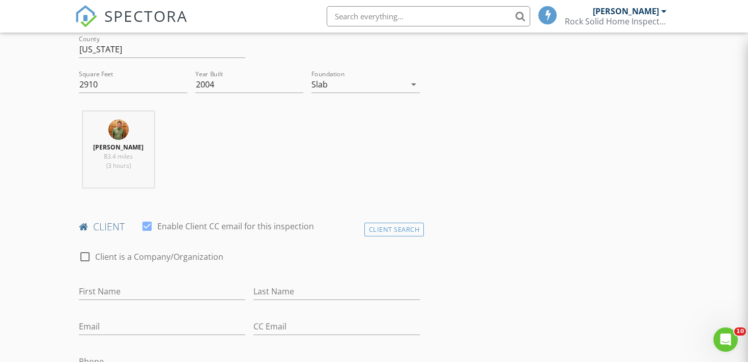
scroll to position [354, 0]
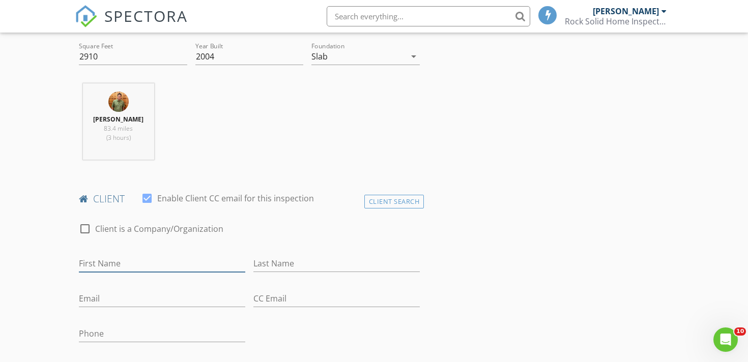
click at [120, 268] on input "First Name" at bounding box center [162, 264] width 166 height 17
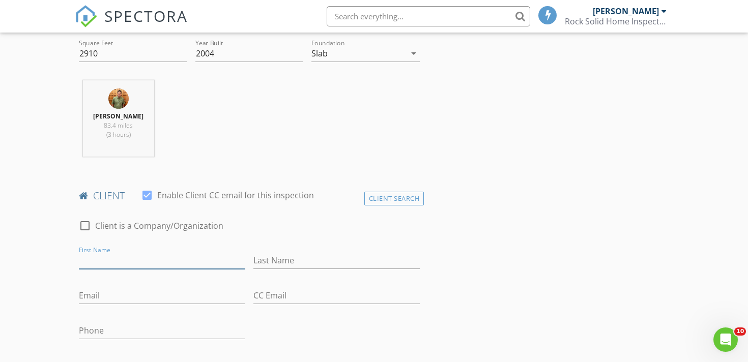
scroll to position [390, 0]
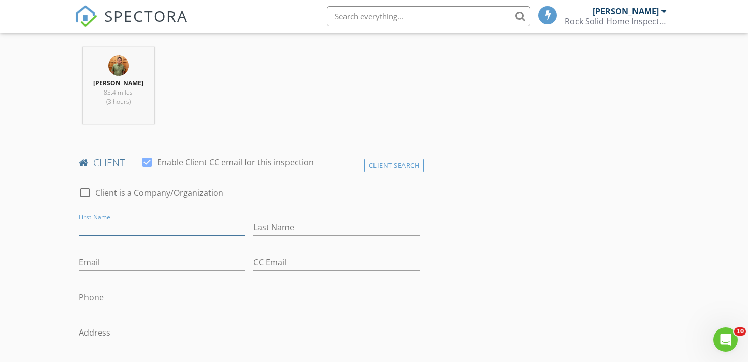
paste input "[EMAIL_ADDRESS][DOMAIN_NAME]"
drag, startPoint x: 203, startPoint y: 230, endPoint x: 13, endPoint y: 229, distance: 189.4
type input "[EMAIL_ADDRESS][DOMAIN_NAME]"
click at [117, 270] on input "Email" at bounding box center [162, 263] width 166 height 17
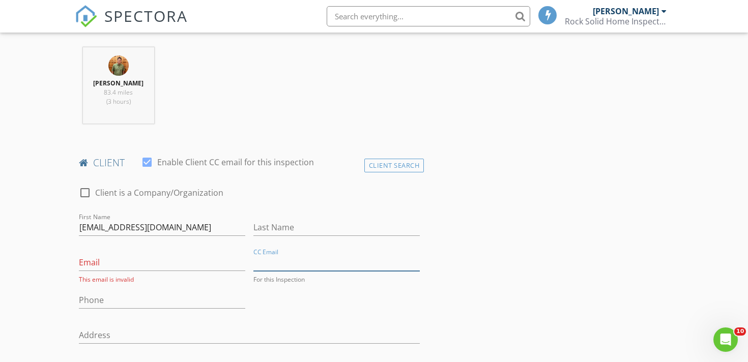
click at [311, 263] on input "CC Email" at bounding box center [337, 263] width 166 height 17
paste input "nealR2010@yahoo.com"
type input "nealR2010@yahoo.com"
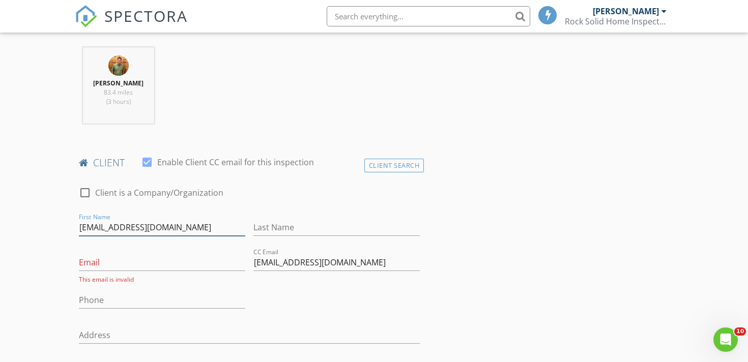
drag, startPoint x: 173, startPoint y: 228, endPoint x: 2, endPoint y: 228, distance: 170.5
click at [114, 266] on input "Email" at bounding box center [162, 263] width 166 height 17
paste input "Lindaleebrown@msn.com"
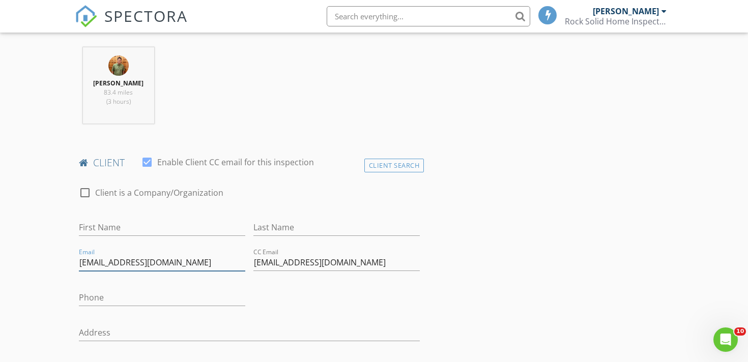
type input "Lindaleebrown@msn.com"
click at [122, 229] on input "First Name" at bounding box center [162, 227] width 166 height 17
type input "Linda and Neal"
click at [313, 231] on input "Last Name" at bounding box center [337, 227] width 166 height 17
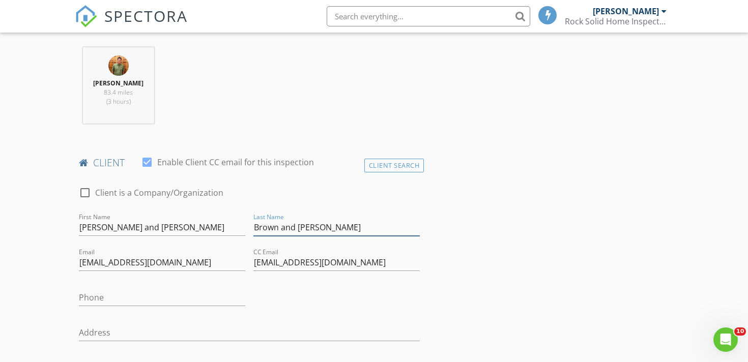
type input "Brown and Ritch"
click at [137, 299] on input "Phone" at bounding box center [162, 298] width 166 height 17
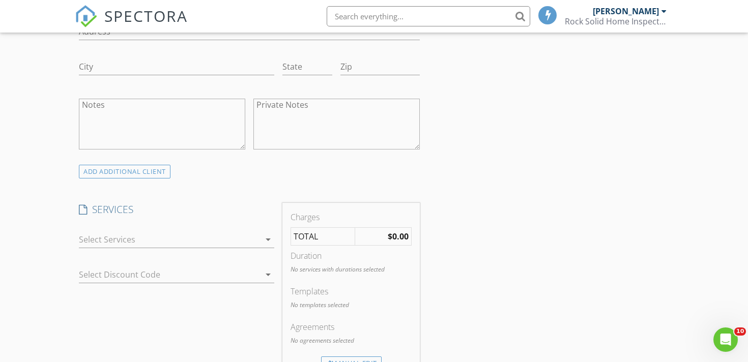
scroll to position [706, 0]
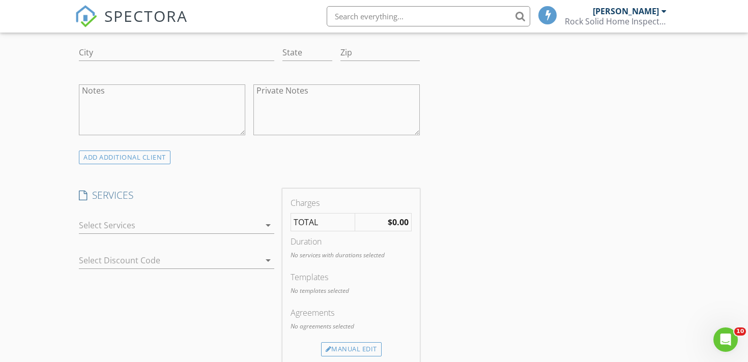
click at [128, 226] on div at bounding box center [169, 225] width 181 height 16
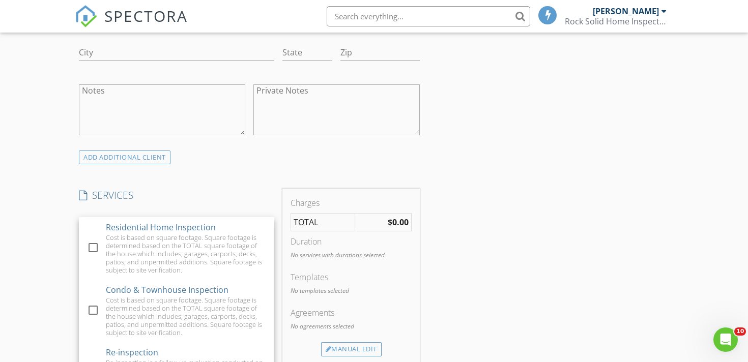
click at [128, 226] on div "Residential Home Inspection" at bounding box center [161, 227] width 110 height 12
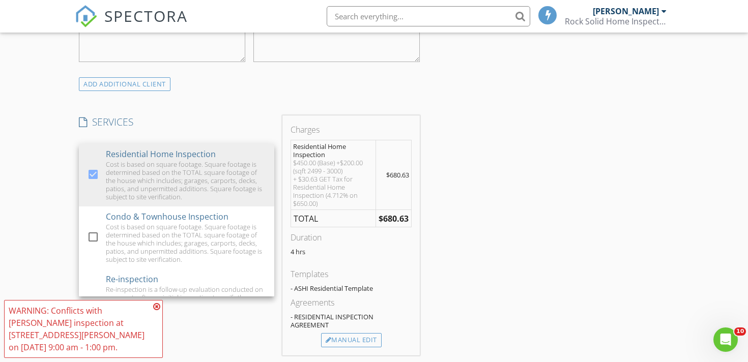
scroll to position [856, 0]
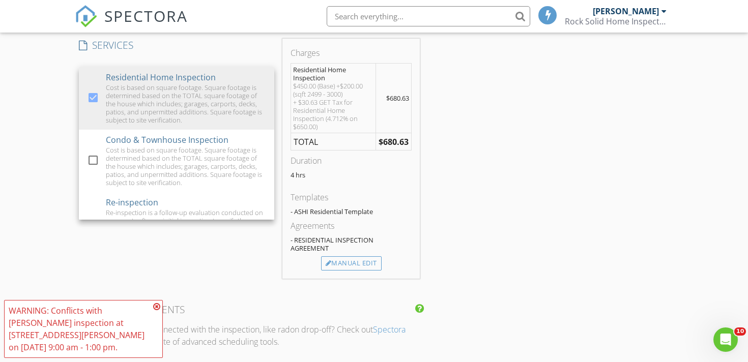
click at [156, 305] on icon at bounding box center [156, 307] width 7 height 8
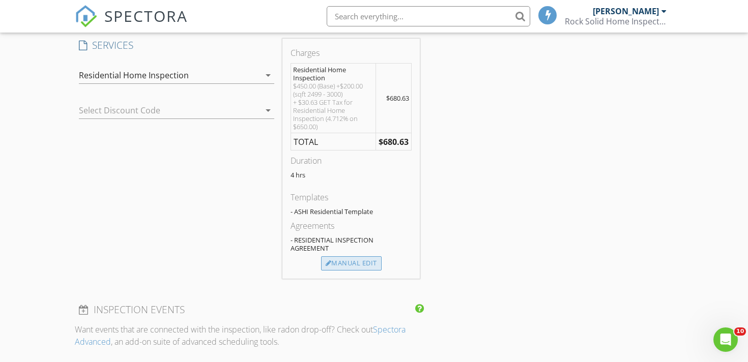
click at [347, 262] on div "Manual Edit" at bounding box center [351, 264] width 61 height 14
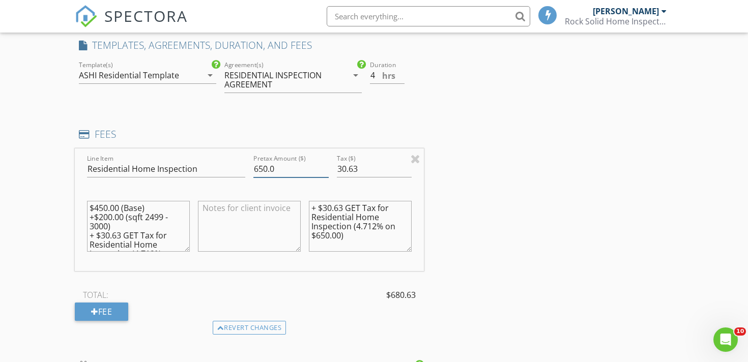
click at [266, 170] on input "650.0" at bounding box center [291, 169] width 75 height 17
type input "725.0"
drag, startPoint x: 357, startPoint y: 167, endPoint x: 336, endPoint y: 167, distance: 21.4
click at [336, 167] on div "Tax ($) 30.63" at bounding box center [374, 170] width 83 height 35
paste input "34.16"
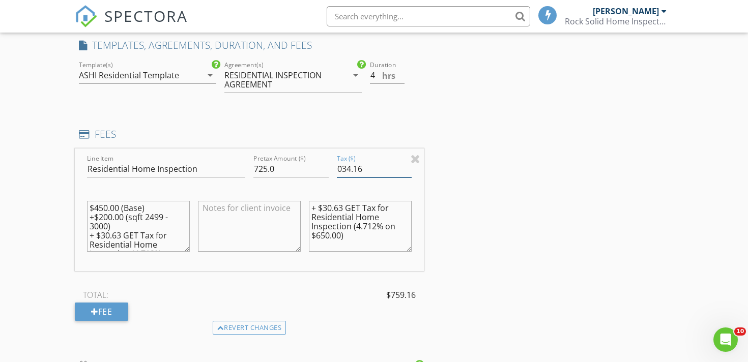
click at [343, 169] on input "034.16" at bounding box center [374, 169] width 75 height 17
type input "34.16"
drag, startPoint x: 343, startPoint y: 210, endPoint x: 325, endPoint y: 209, distance: 17.9
click at [325, 209] on textarea "+ $30.63 GET Tax for Residential Home Inspection (4.712% on $650.00)" at bounding box center [360, 226] width 103 height 51
paste textarea "4.16"
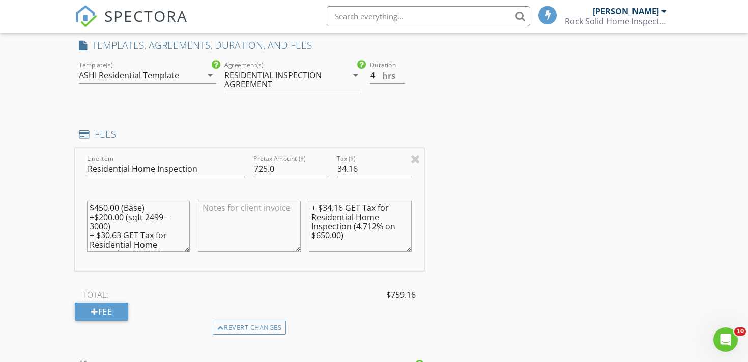
click at [325, 236] on textarea "+ $34.16 GET Tax for Residential Home Inspection (4.712% on $650.00)" at bounding box center [360, 226] width 103 height 51
type textarea "+ $34.16 GET Tax for Residential Home Inspection (4.712% on $725.00)"
drag, startPoint x: 121, startPoint y: 236, endPoint x: 102, endPoint y: 236, distance: 18.8
click at [102, 235] on textarea "$450.00 (Base) +$200.00 (sqft 2499 - 3000) + $30.63 GET Tax for Residential Hom…" at bounding box center [138, 226] width 103 height 51
paste textarea "4.16"
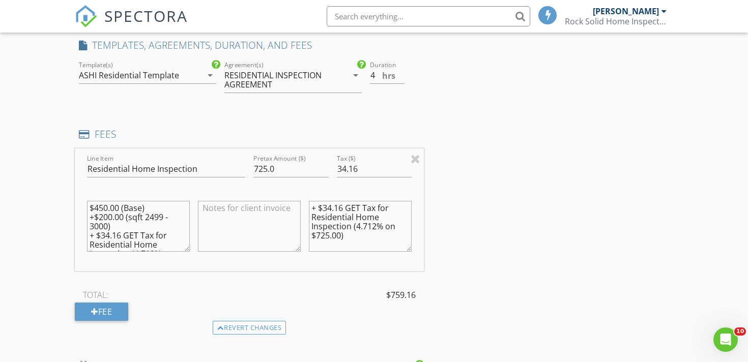
drag, startPoint x: 114, startPoint y: 228, endPoint x: 89, endPoint y: 210, distance: 30.8
click at [89, 210] on textarea "$450.00 (Base) +$200.00 (sqft 2499 - 3000) + $34.16 GET Tax for Residential Hom…" at bounding box center [138, 226] width 103 height 51
drag, startPoint x: 107, startPoint y: 236, endPoint x: 96, endPoint y: 236, distance: 11.2
click at [96, 236] on textarea "Custom Quote $725 + $34.16 GET Tax for Residential Home Inspection (4.712% on $…" at bounding box center [138, 226] width 103 height 51
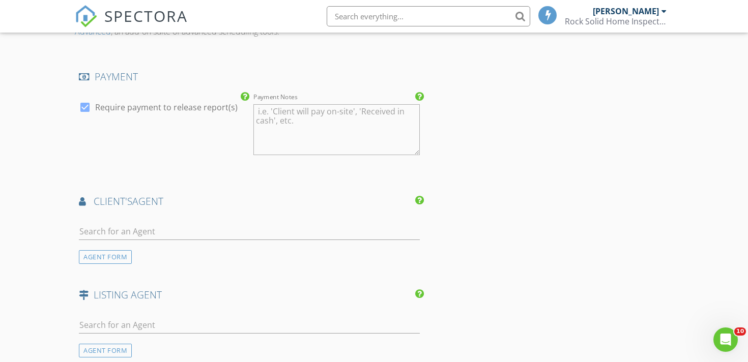
scroll to position [1226, 0]
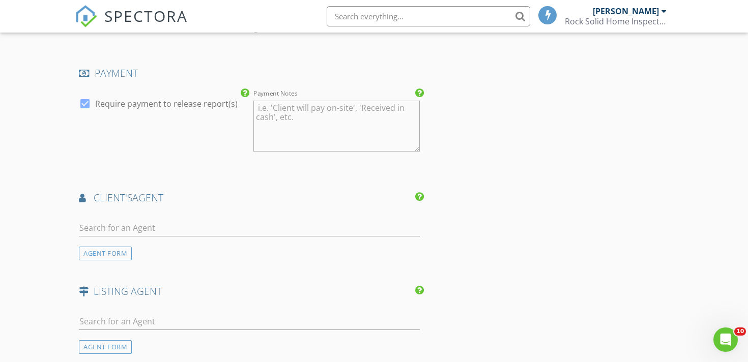
type textarea "Custom Quote $725 + $34.16 GET Tax for Residential Home Inspection (4.712% on $…"
click at [90, 104] on div at bounding box center [84, 103] width 17 height 17
checkbox input "false"
click at [126, 233] on input "text" at bounding box center [249, 228] width 341 height 17
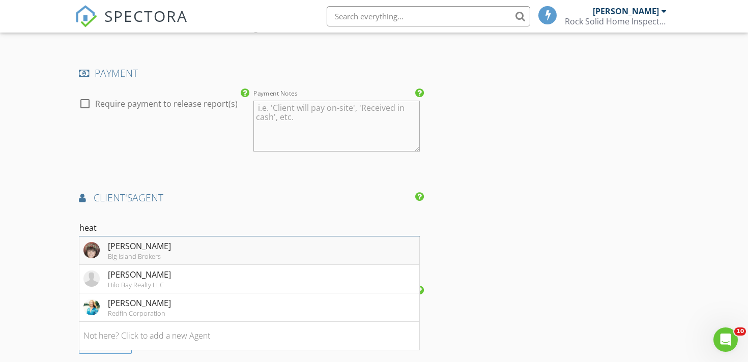
type input "heat"
click at [113, 247] on div "Heather Hedenschau" at bounding box center [139, 246] width 63 height 12
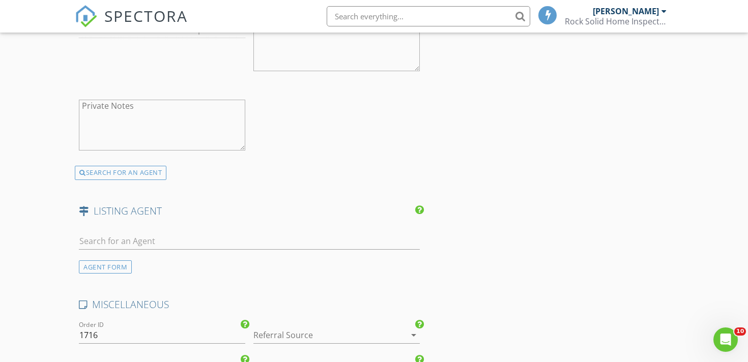
scroll to position [1667, 0]
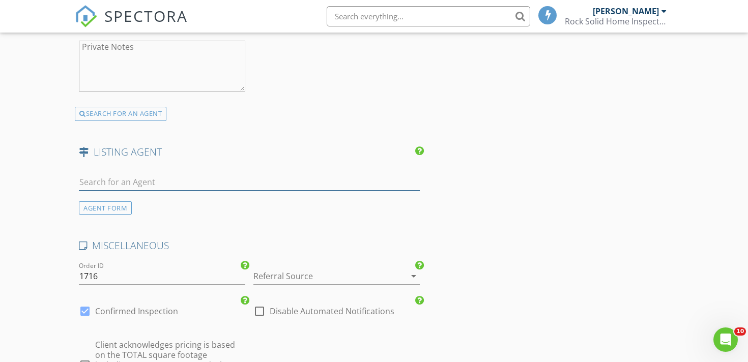
click at [157, 184] on input "text" at bounding box center [249, 182] width 341 height 17
paste input "Naomi Watts"
drag, startPoint x: 126, startPoint y: 177, endPoint x: 0, endPoint y: 175, distance: 125.8
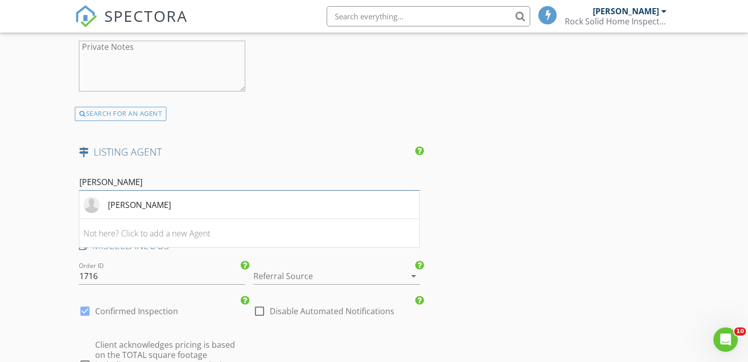
type input "Naomi Watts"
click at [171, 203] on li "Naomi Watts" at bounding box center [249, 205] width 340 height 29
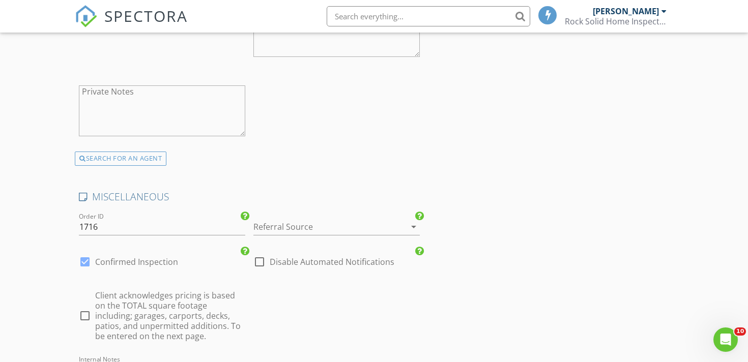
scroll to position [2020, 0]
click at [276, 226] on div at bounding box center [323, 226] width 138 height 16
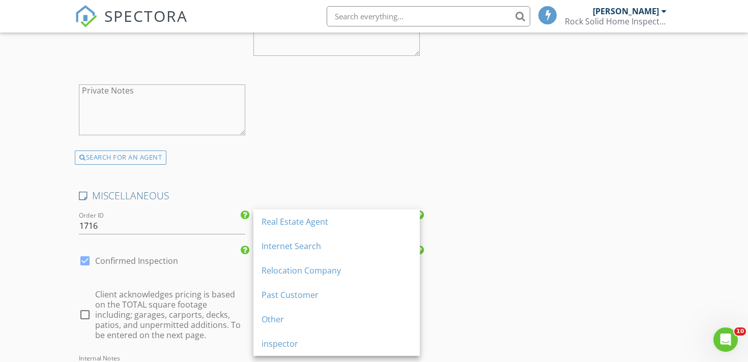
click at [276, 226] on div "Real Estate Agent" at bounding box center [337, 222] width 150 height 12
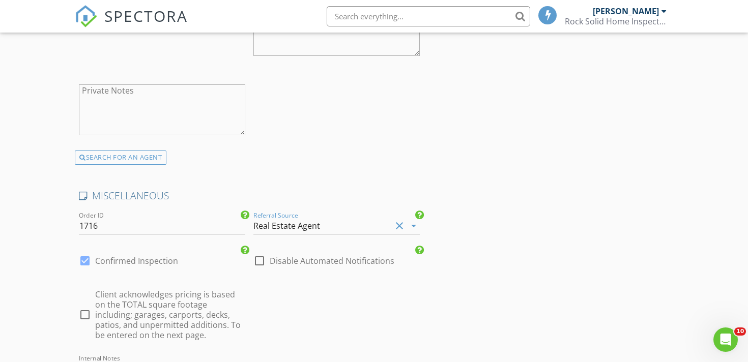
click at [87, 315] on div at bounding box center [84, 314] width 17 height 17
checkbox input "true"
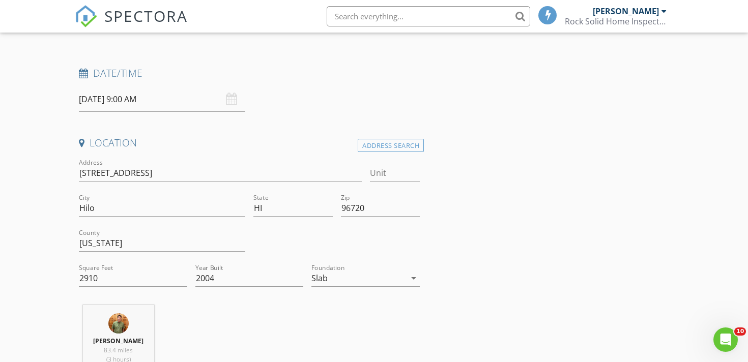
scroll to position [97, 0]
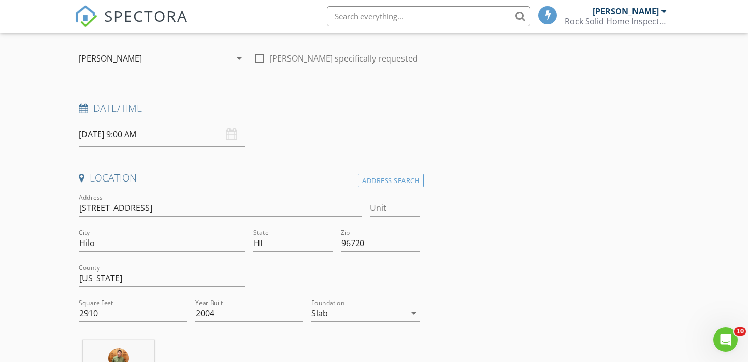
click at [119, 138] on input "08/28/2025 9:00 AM" at bounding box center [162, 134] width 166 height 25
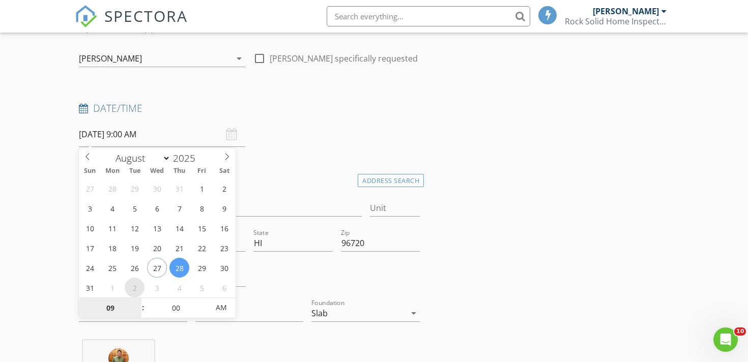
select select "8"
type input "09/02/2025 9:00 AM"
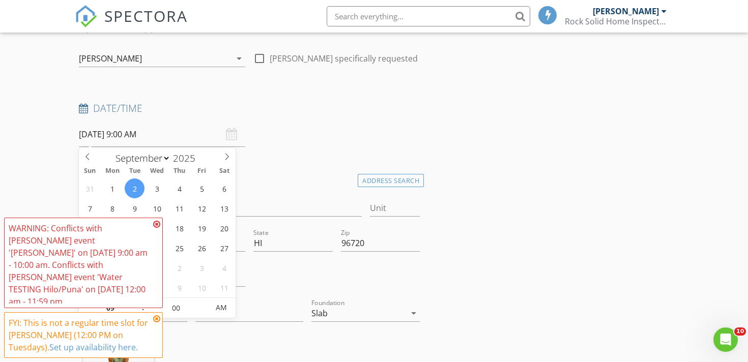
click at [386, 134] on div "Date/Time 09/02/2025 9:00 AM" at bounding box center [249, 124] width 349 height 45
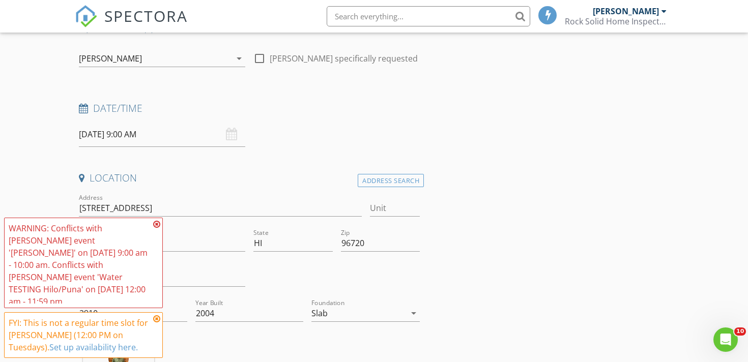
click at [157, 229] on icon at bounding box center [156, 224] width 7 height 8
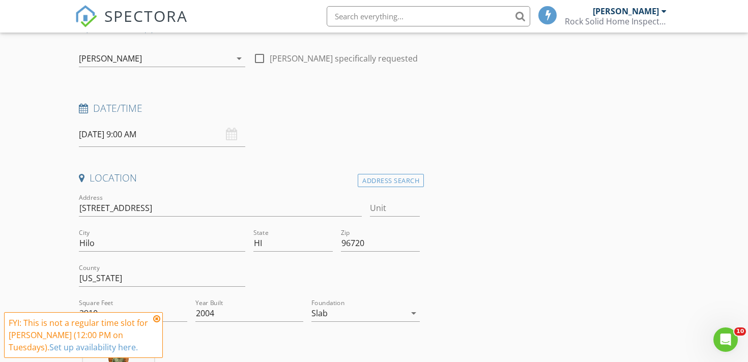
click at [158, 321] on icon at bounding box center [156, 319] width 7 height 8
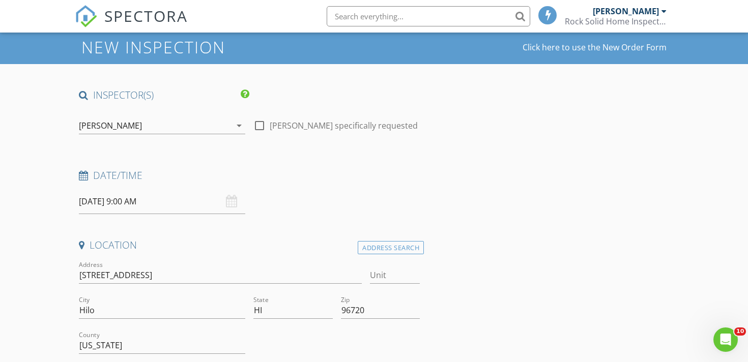
scroll to position [29, 0]
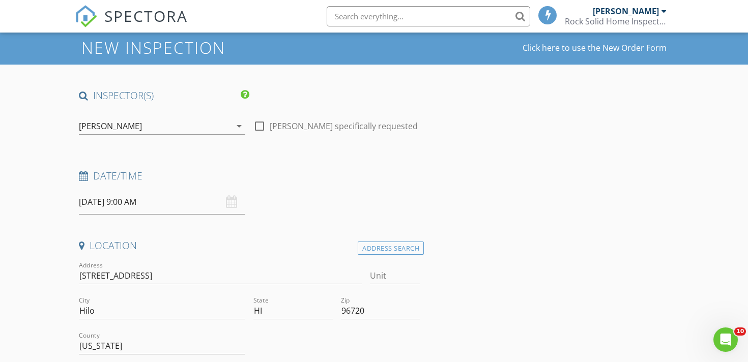
click at [261, 129] on div at bounding box center [259, 126] width 17 height 17
checkbox input "true"
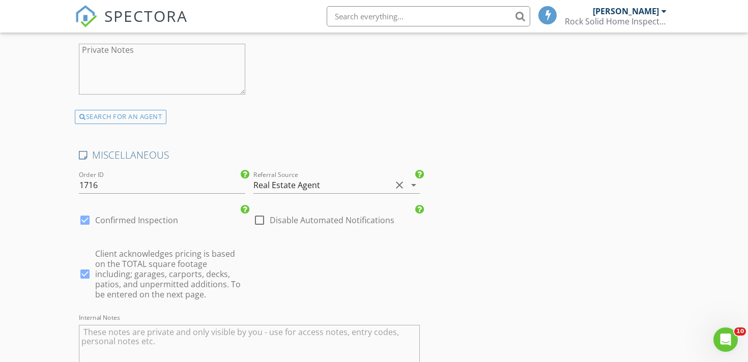
scroll to position [2272, 0]
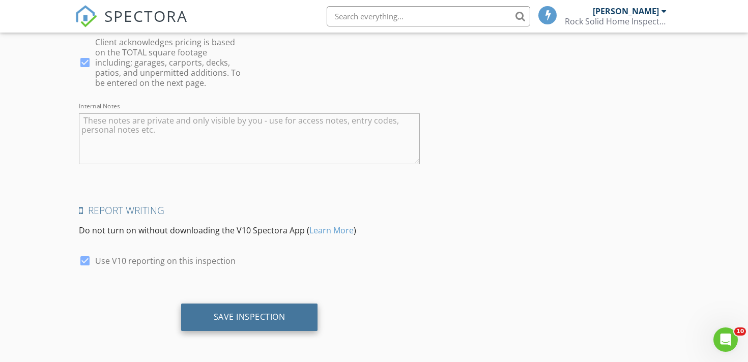
click at [242, 314] on div "Save Inspection" at bounding box center [250, 317] width 72 height 10
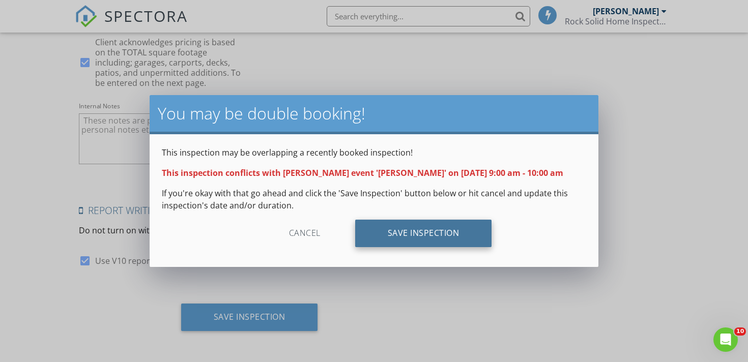
click at [432, 229] on div "Save Inspection" at bounding box center [423, 233] width 137 height 27
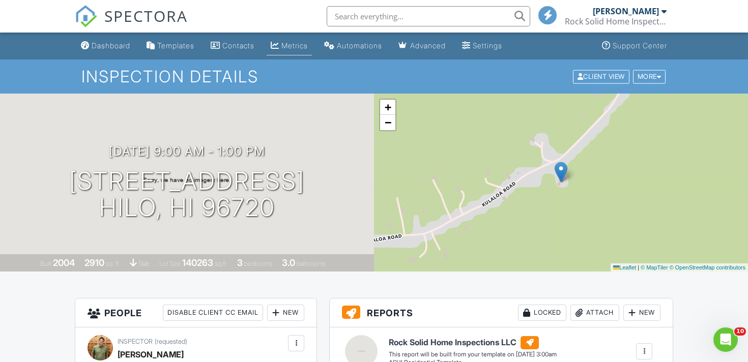
click at [306, 36] on li "Metrics" at bounding box center [289, 46] width 49 height 27
click at [303, 50] on div "Metrics" at bounding box center [295, 45] width 26 height 9
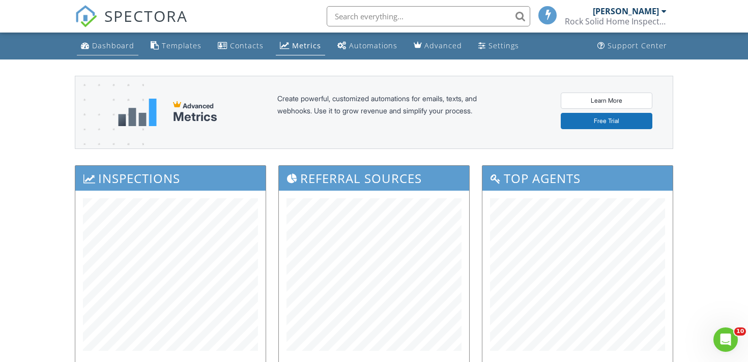
click at [119, 46] on div "Dashboard" at bounding box center [113, 46] width 42 height 10
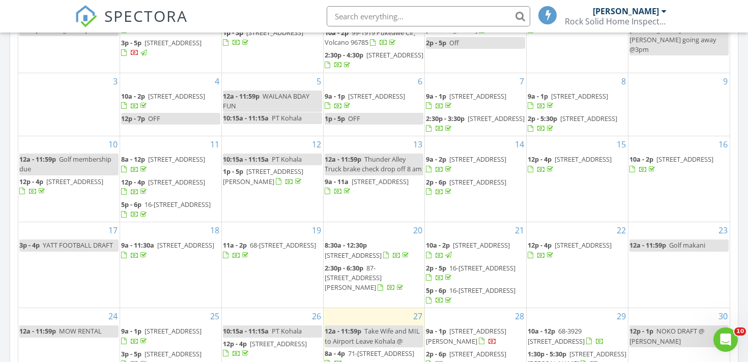
scroll to position [636, 0]
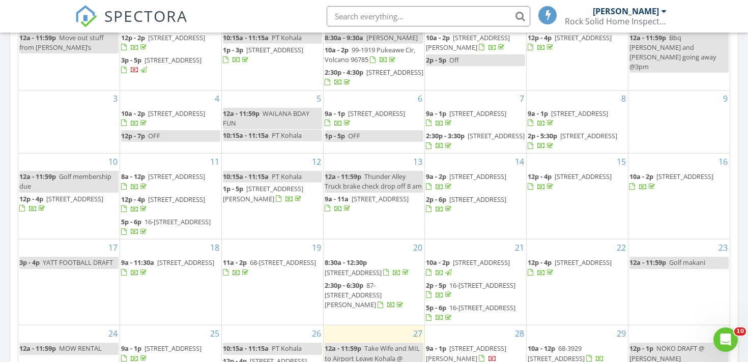
scroll to position [70, 0]
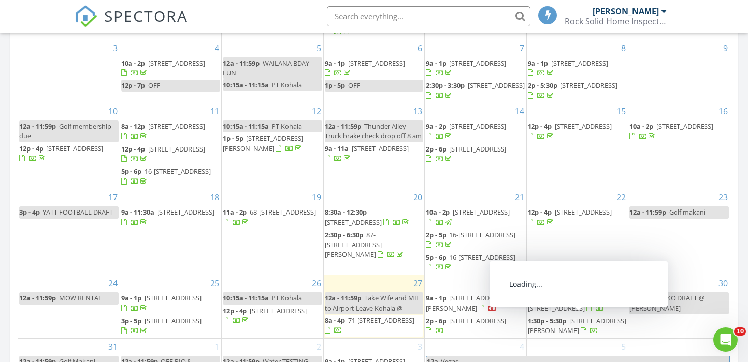
click at [591, 320] on span "[STREET_ADDRESS][PERSON_NAME]" at bounding box center [577, 326] width 99 height 19
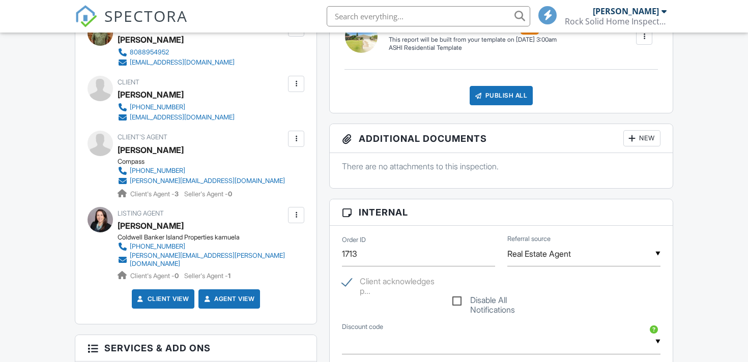
scroll to position [468, 0]
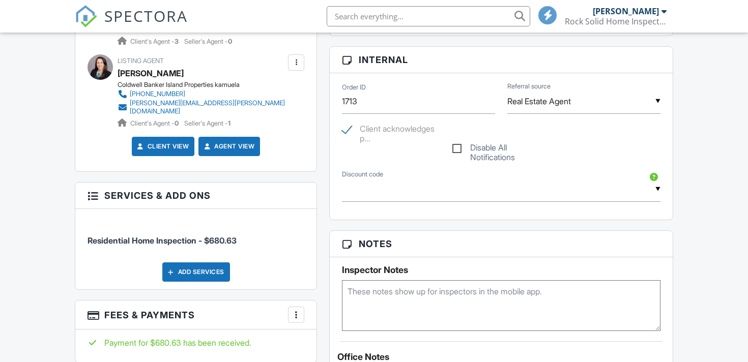
click at [421, 320] on textarea at bounding box center [501, 306] width 319 height 51
paste textarea "Yes, I will meet you at the property [DATE] at 1:30pm"
drag, startPoint x: 372, startPoint y: 291, endPoint x: 333, endPoint y: 291, distance: 38.2
click at [333, 291] on div "Inspector Notes Yes, I will meet you at the property [DATE] at 1:30pm" at bounding box center [501, 295] width 343 height 74
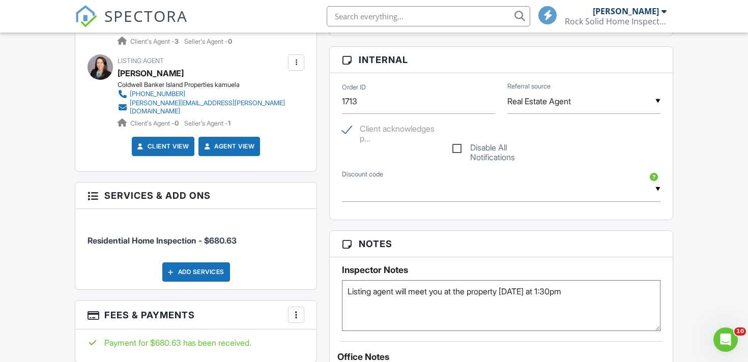
type textarea "Listing agent will meet you at the property [DATE] at 1:30pm"
click at [686, 266] on div "Dashboard Templates Contacts Metrics Automations Advanced Settings Support Cent…" at bounding box center [374, 343] width 748 height 1557
